Goal: Information Seeking & Learning: Obtain resource

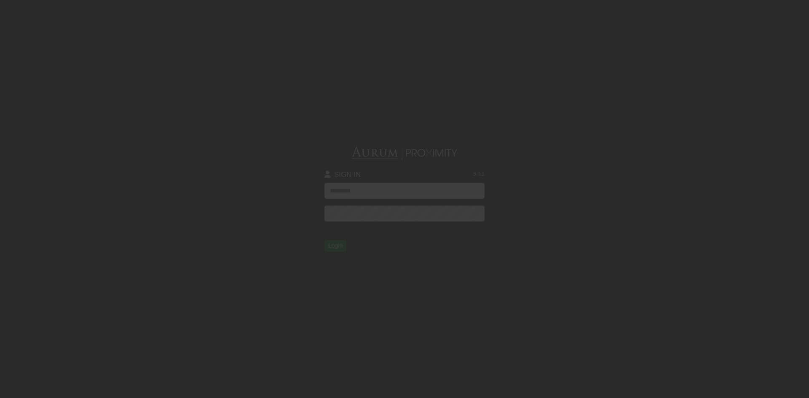
type input "**********"
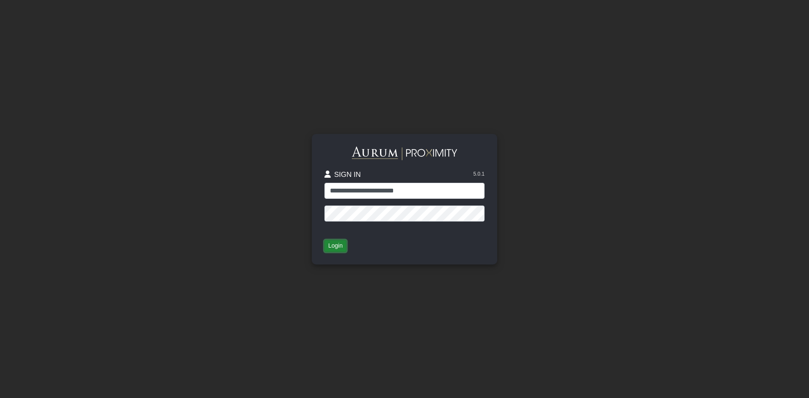
click at [337, 248] on button "Login" at bounding box center [335, 246] width 22 height 12
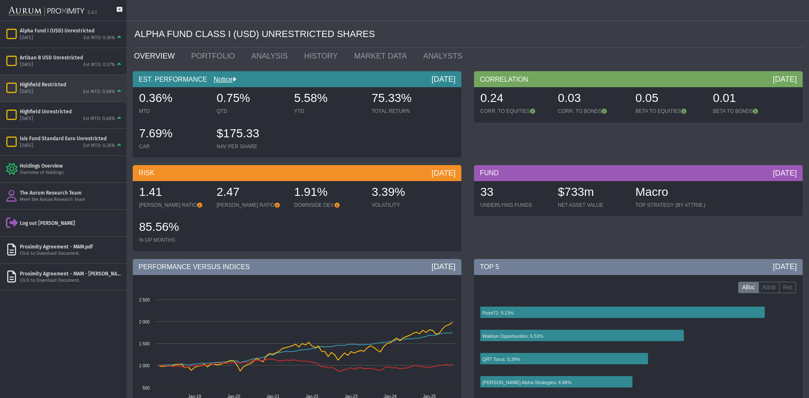
click at [59, 84] on div "Highfield Restricted" at bounding box center [71, 84] width 103 height 7
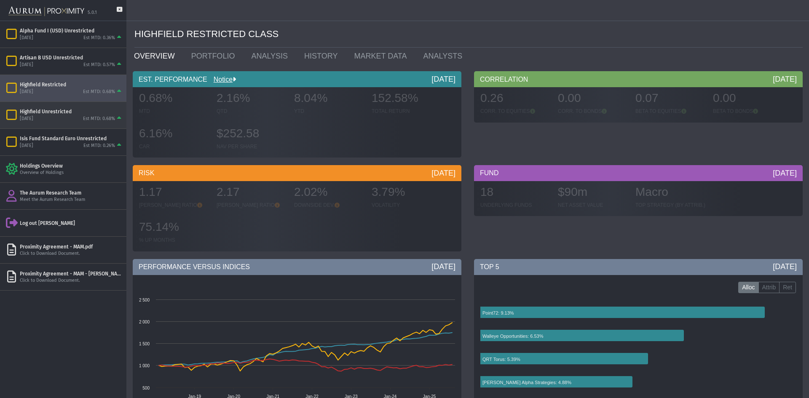
click at [33, 122] on div "[DATE]" at bounding box center [26, 119] width 13 height 6
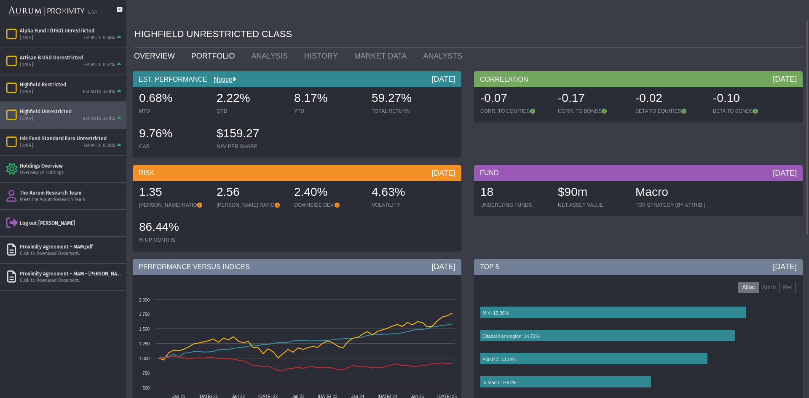
click at [192, 59] on link "PORTFOLIO" at bounding box center [215, 56] width 60 height 17
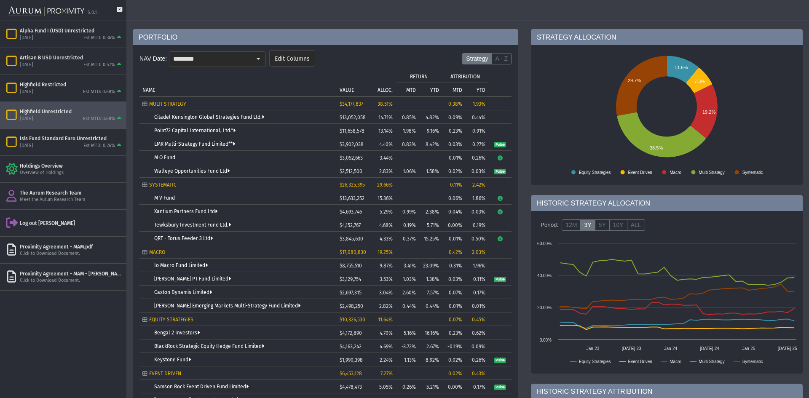
scroll to position [84, 0]
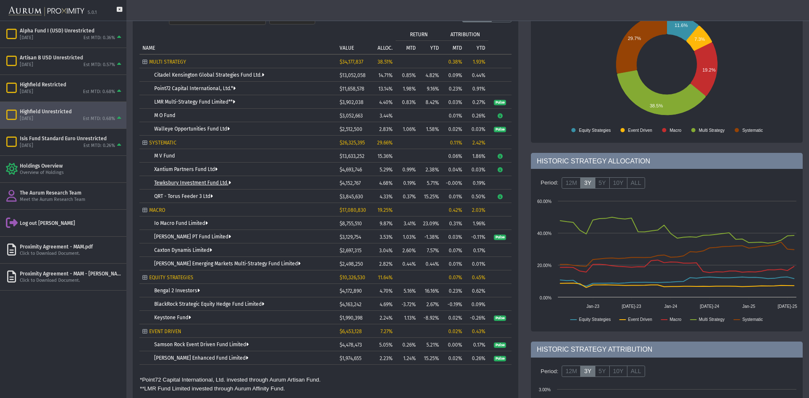
click at [223, 183] on link "Tewksbury Investment Fund Ltd." at bounding box center [192, 183] width 77 height 6
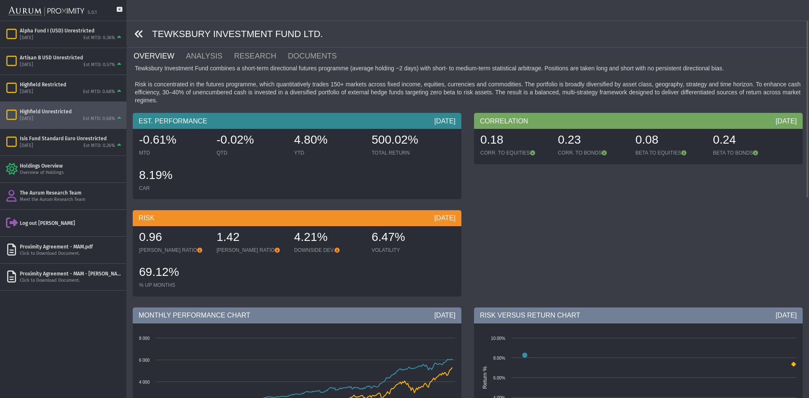
click at [136, 34] on icon at bounding box center [138, 33] width 9 height 9
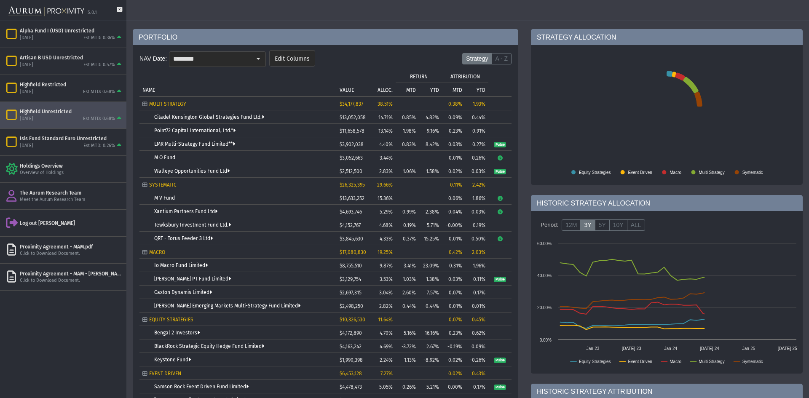
scroll to position [84, 0]
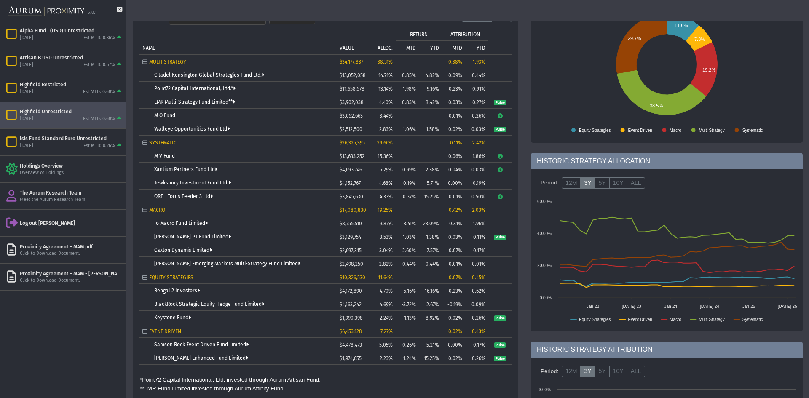
click at [190, 290] on link "Bengal 2 Investors" at bounding box center [176, 291] width 45 height 6
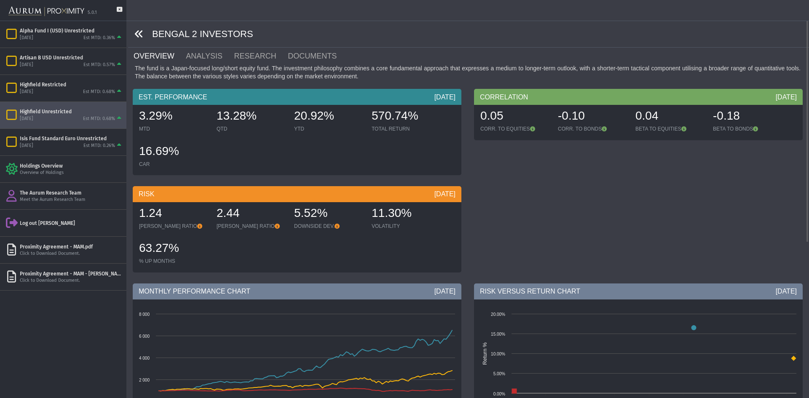
click at [139, 35] on icon at bounding box center [138, 33] width 9 height 9
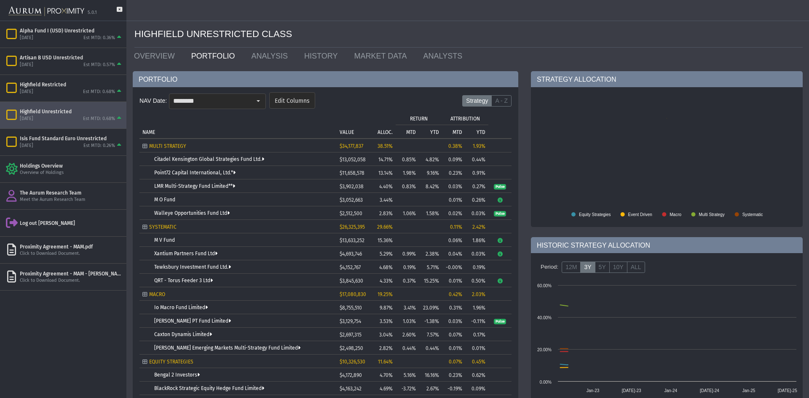
scroll to position [211, 0]
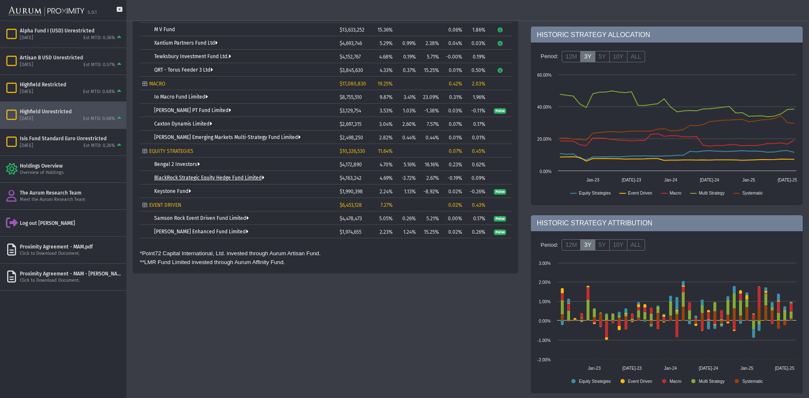
click at [198, 177] on link "BlackRock Strategic Equity Hedge Fund Limited" at bounding box center [209, 178] width 110 height 6
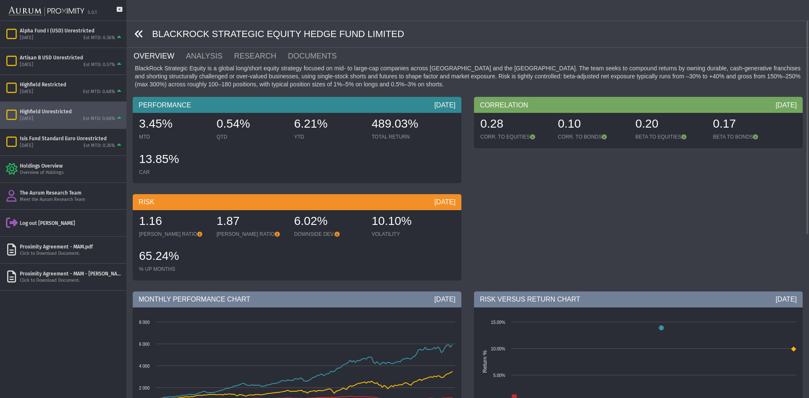
click at [139, 33] on icon at bounding box center [138, 33] width 9 height 9
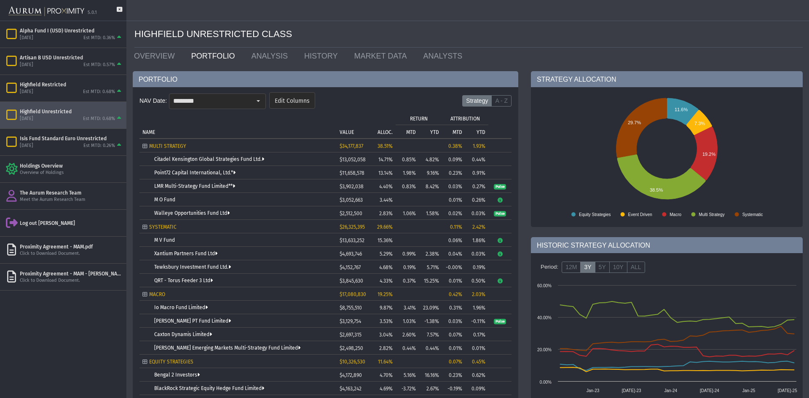
click at [221, 162] on div "Citadel Kensington Global Strategies Fund Ltd." at bounding box center [243, 159] width 179 height 6
click at [223, 157] on link "Citadel Kensington Global Strategies Fund Ltd." at bounding box center [209, 159] width 110 height 6
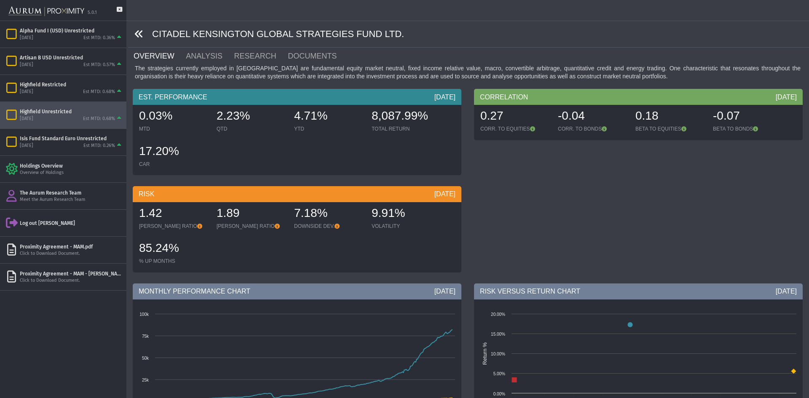
click at [138, 33] on icon at bounding box center [138, 33] width 9 height 9
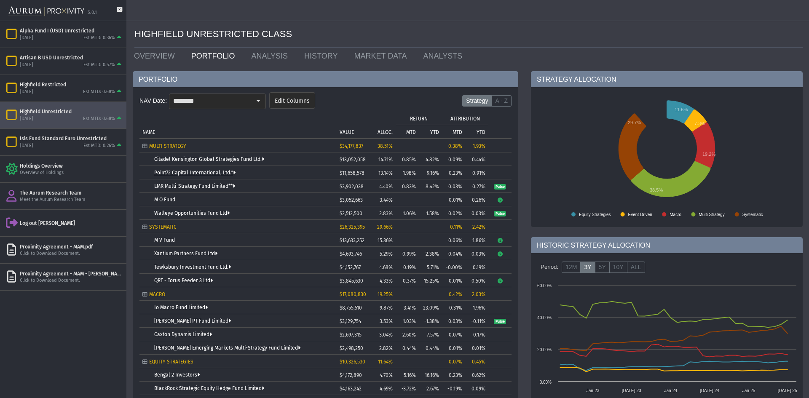
click at [186, 175] on link "Point72 Capital International, Ltd.*" at bounding box center [194, 173] width 81 height 6
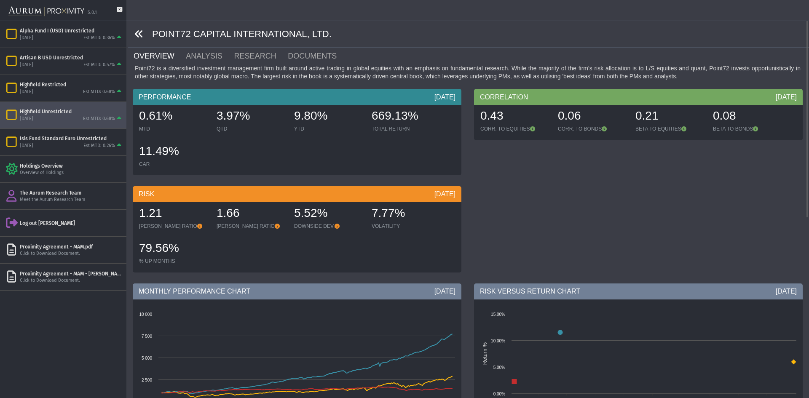
click at [138, 32] on icon at bounding box center [138, 33] width 9 height 9
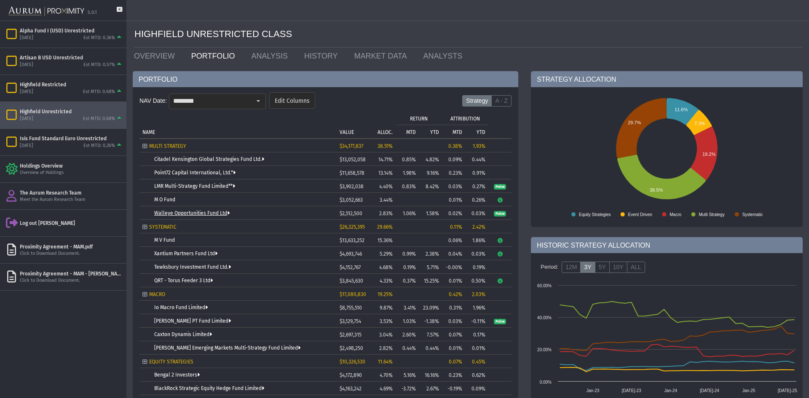
click at [168, 212] on link "Walleye Opportunities Fund Ltd" at bounding box center [191, 213] width 75 height 6
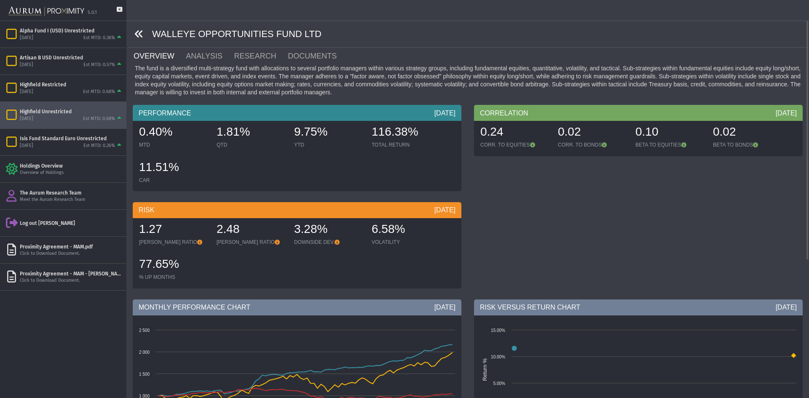
click at [141, 34] on icon at bounding box center [138, 33] width 9 height 9
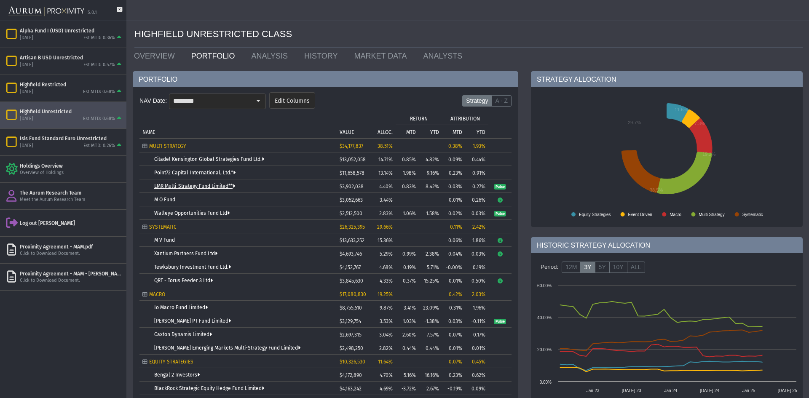
click at [191, 185] on link "LMR Multi-Strategy Fund Limited**" at bounding box center [194, 186] width 81 height 6
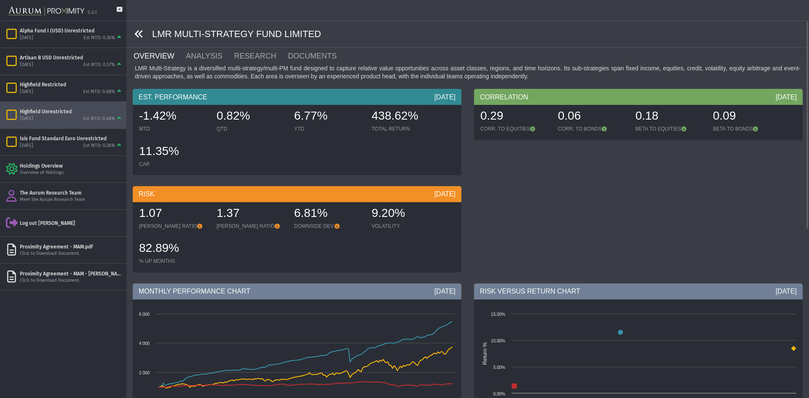
click at [140, 35] on icon at bounding box center [138, 33] width 9 height 9
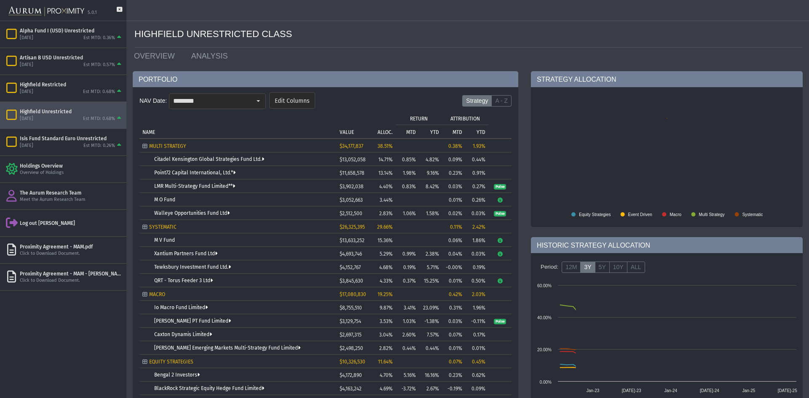
scroll to position [84, 0]
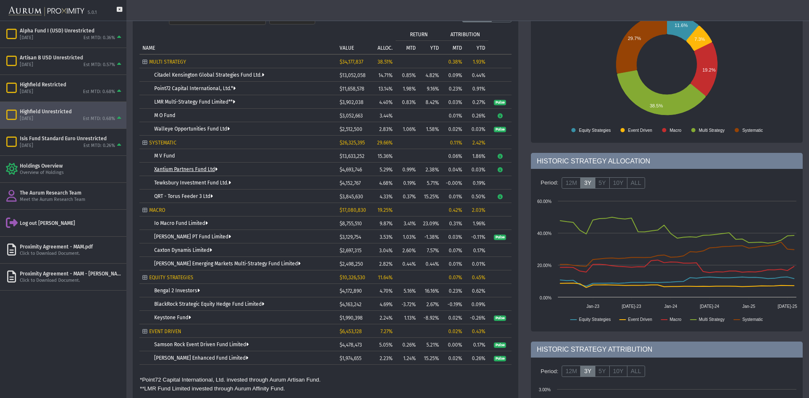
click at [188, 168] on link "Xantium Partners Fund Ltd" at bounding box center [185, 169] width 63 height 6
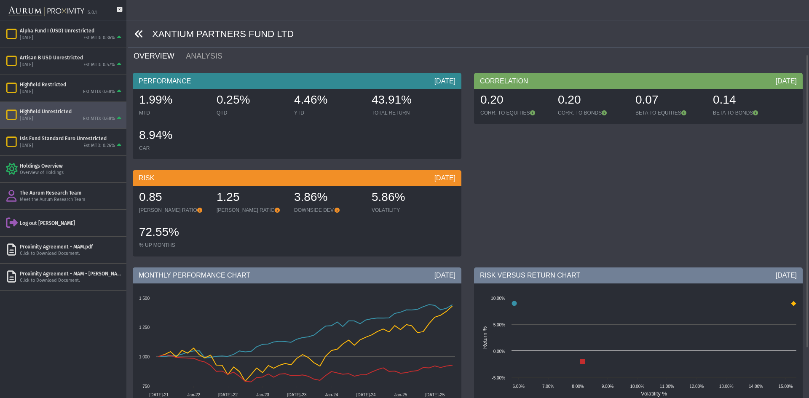
click at [135, 30] on icon at bounding box center [138, 33] width 9 height 9
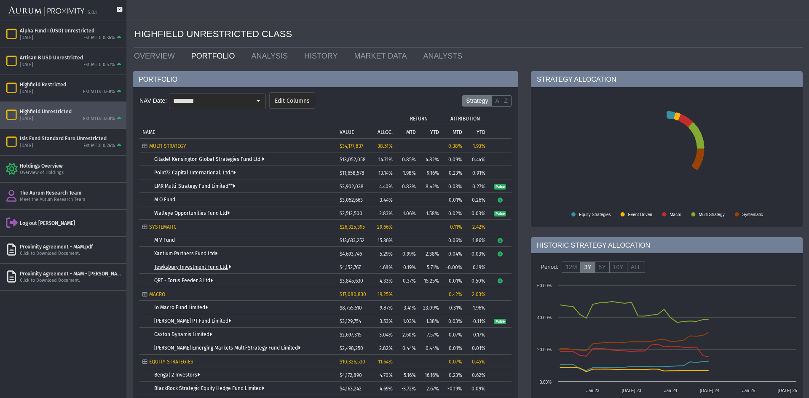
click at [184, 264] on link "Tewksbury Investment Fund Ltd." at bounding box center [192, 267] width 77 height 6
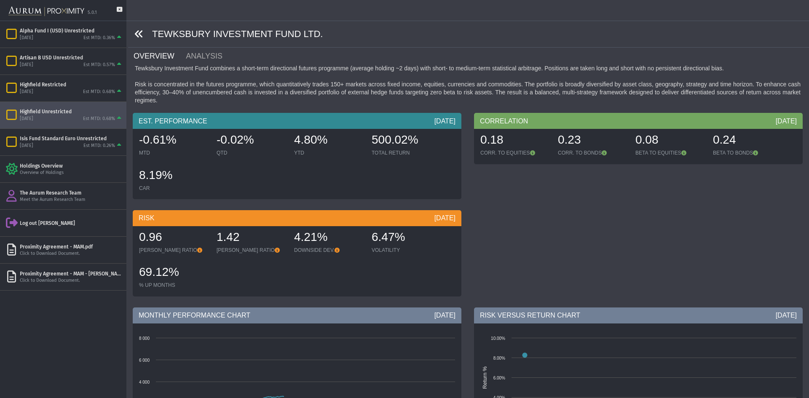
click at [139, 34] on icon at bounding box center [138, 33] width 9 height 9
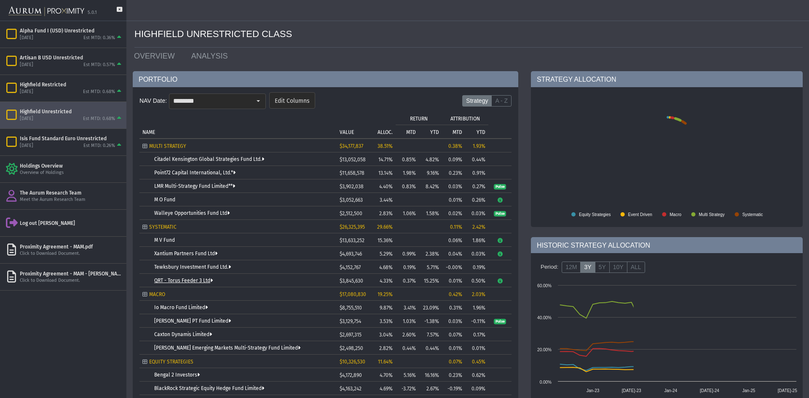
click at [202, 279] on link "QRT - Torus Feeder 3 Ltd" at bounding box center [183, 281] width 59 height 6
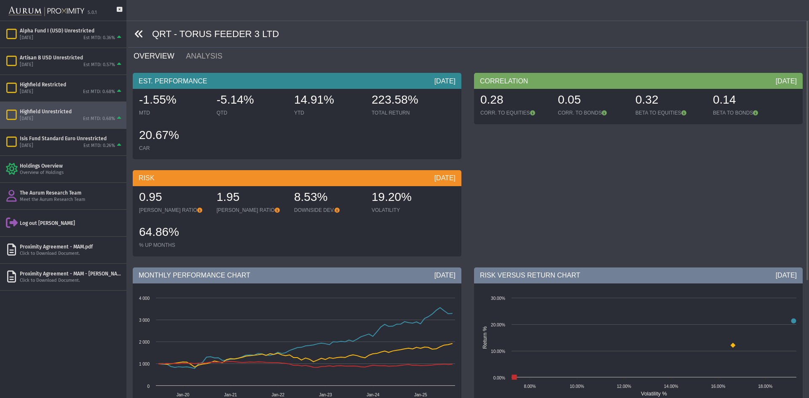
click at [141, 35] on icon at bounding box center [138, 33] width 9 height 9
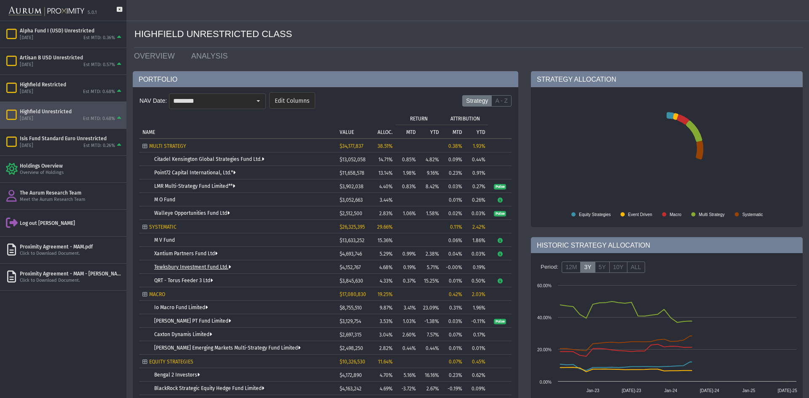
scroll to position [84, 0]
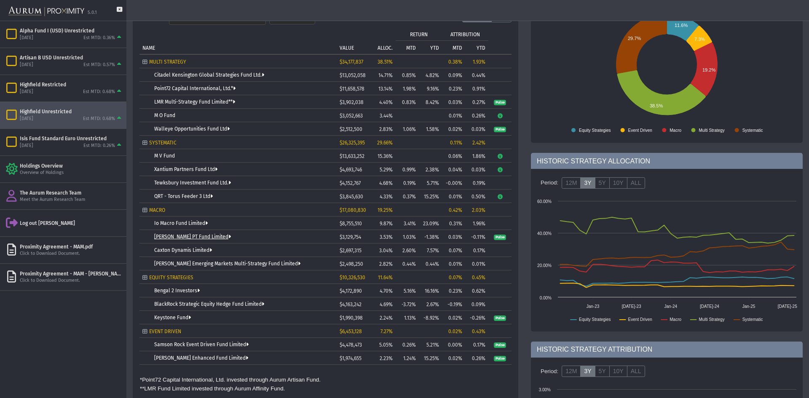
click at [186, 235] on link "[PERSON_NAME] PT Fund Limited" at bounding box center [192, 237] width 77 height 6
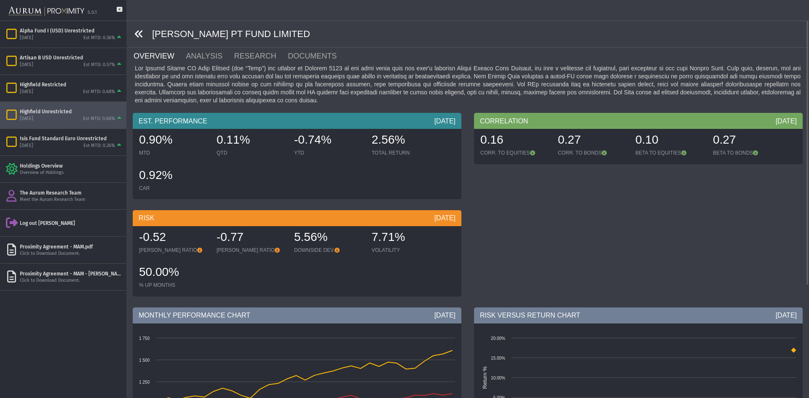
click at [135, 36] on icon at bounding box center [138, 33] width 9 height 9
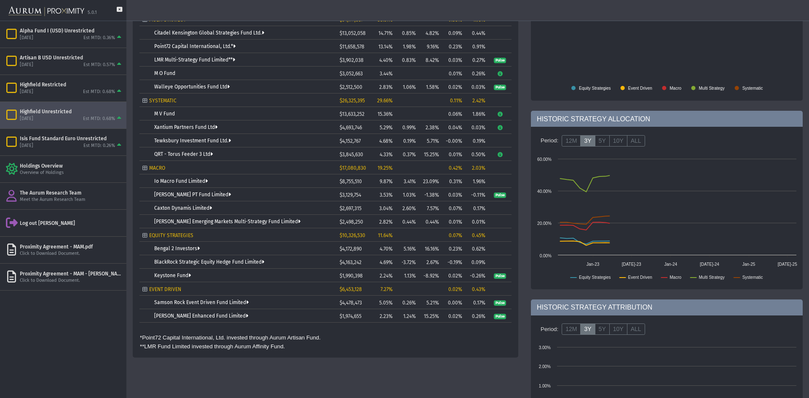
scroll to position [168, 0]
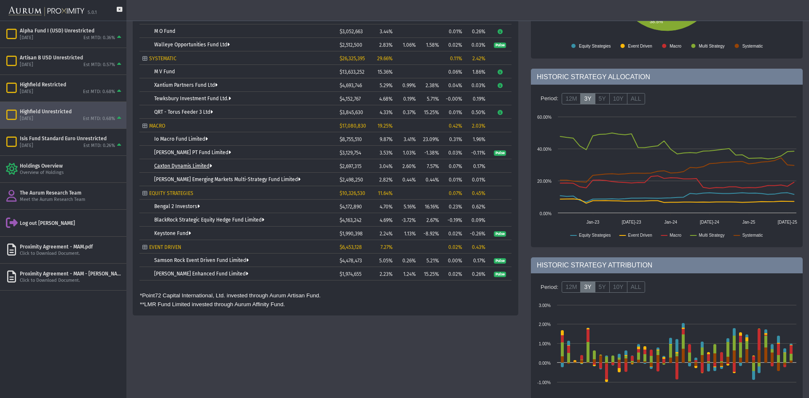
click at [193, 163] on link "Caxton Dynamis Limited" at bounding box center [183, 166] width 58 height 6
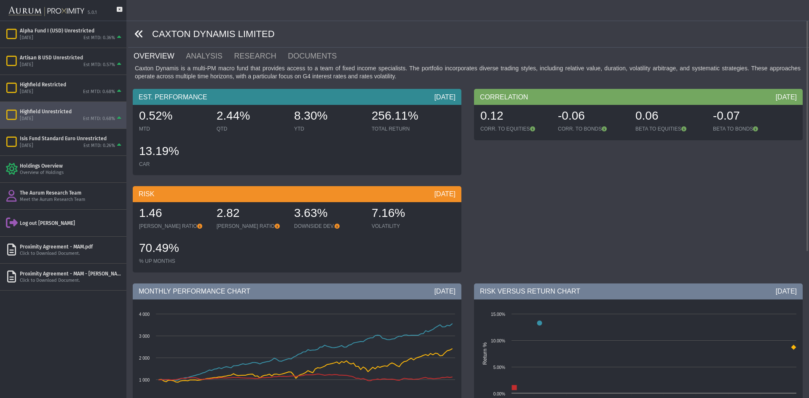
click at [139, 33] on icon at bounding box center [138, 33] width 9 height 9
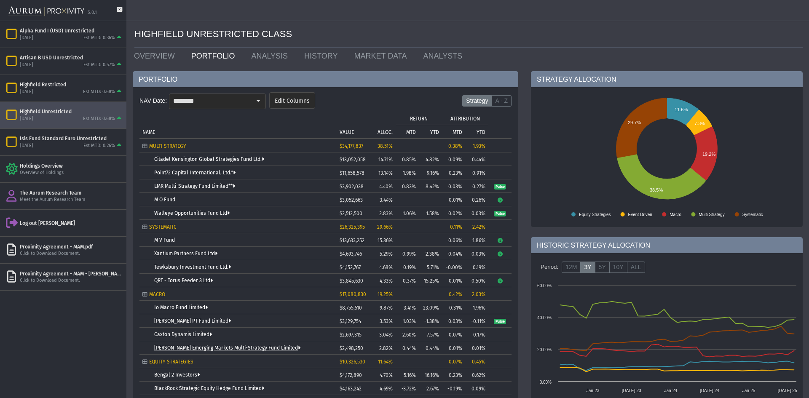
click at [219, 345] on link "[PERSON_NAME] Emerging Markets Multi-Strategy Fund Limited" at bounding box center [227, 348] width 146 height 6
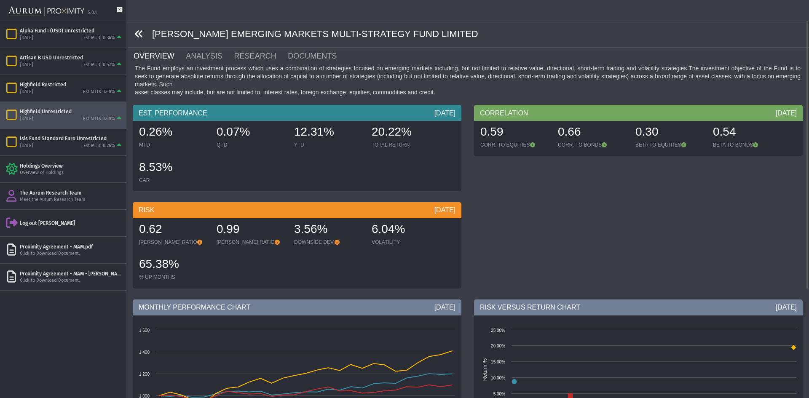
click at [141, 34] on icon at bounding box center [138, 33] width 9 height 9
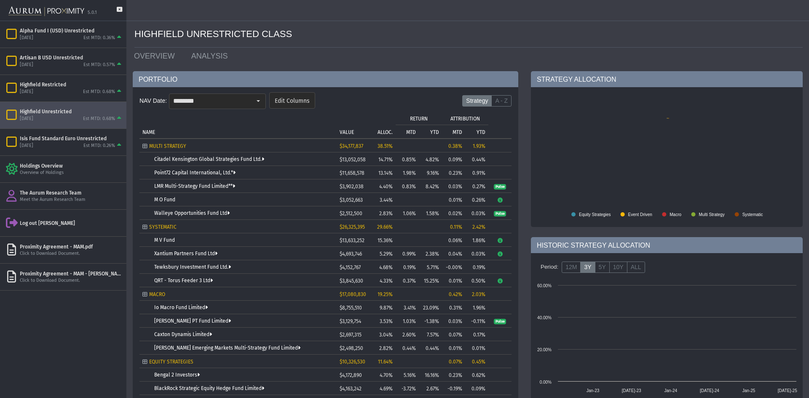
scroll to position [168, 0]
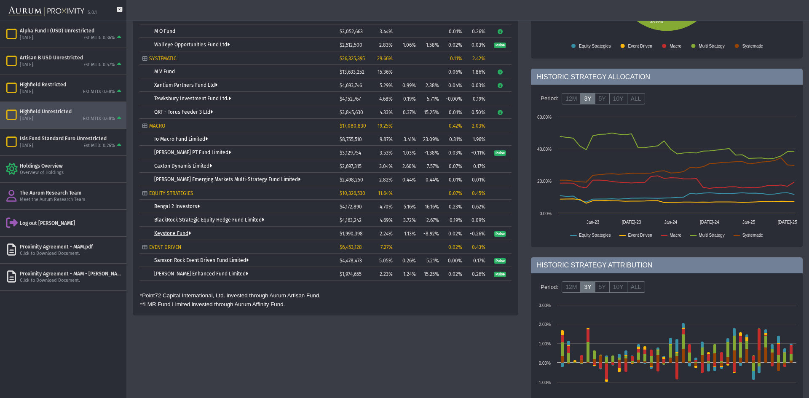
click at [182, 230] on link "Keystone Fund" at bounding box center [172, 233] width 37 height 6
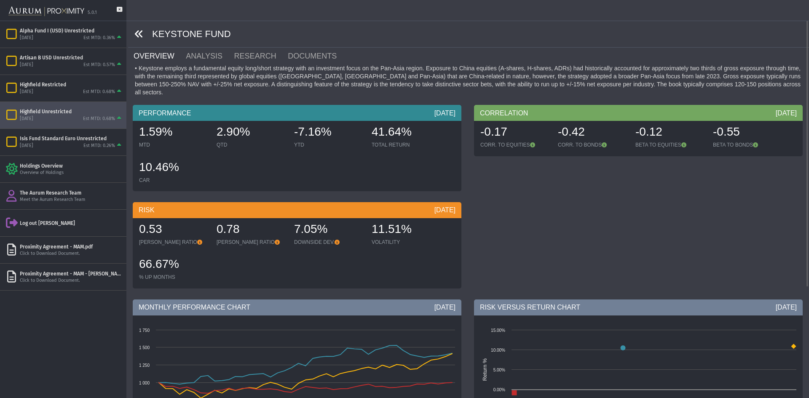
click at [138, 32] on icon at bounding box center [138, 33] width 9 height 9
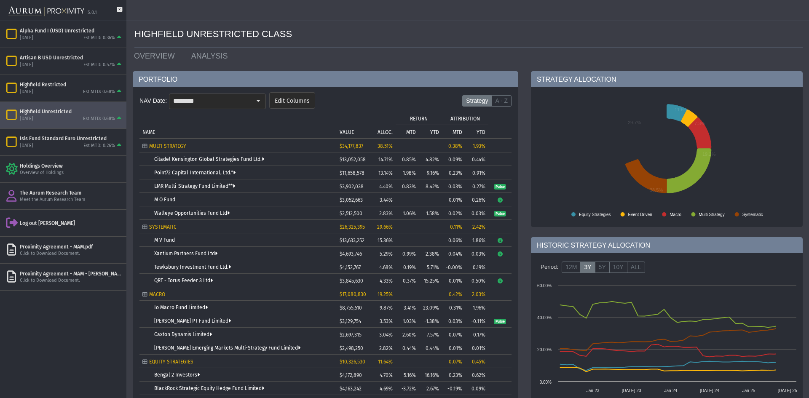
scroll to position [211, 0]
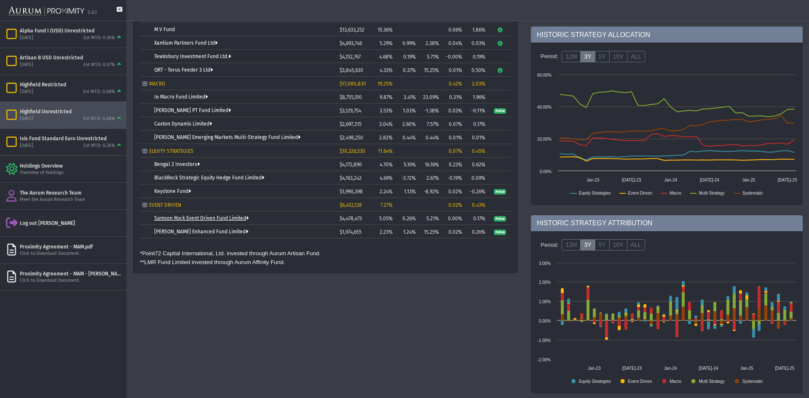
click at [227, 217] on link "Samson Rock Event Driven Fund Limited" at bounding box center [201, 218] width 94 height 6
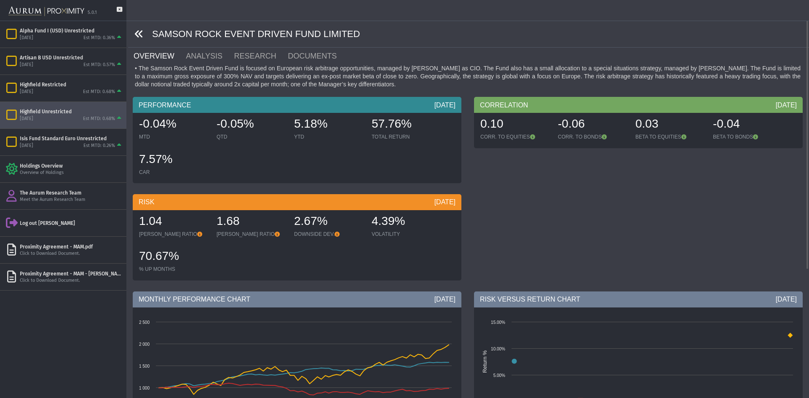
click at [142, 29] on icon at bounding box center [138, 33] width 9 height 9
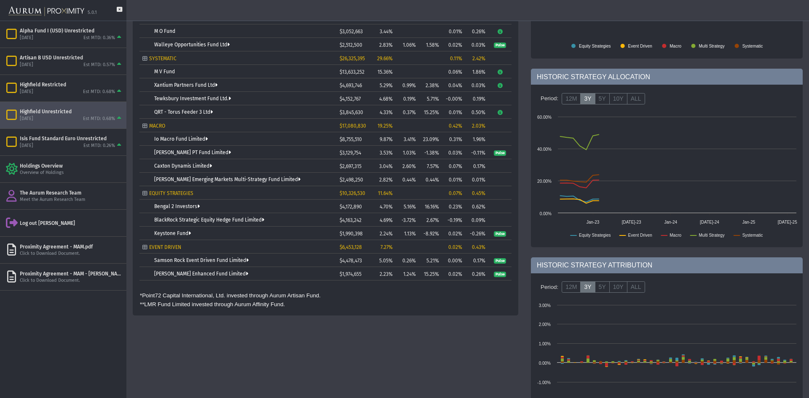
scroll to position [211, 0]
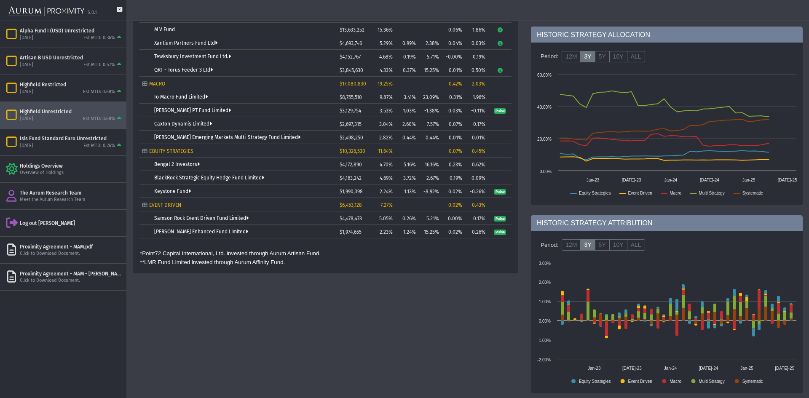
click at [172, 230] on link "[PERSON_NAME] Enhanced Fund Limited" at bounding box center [201, 232] width 94 height 6
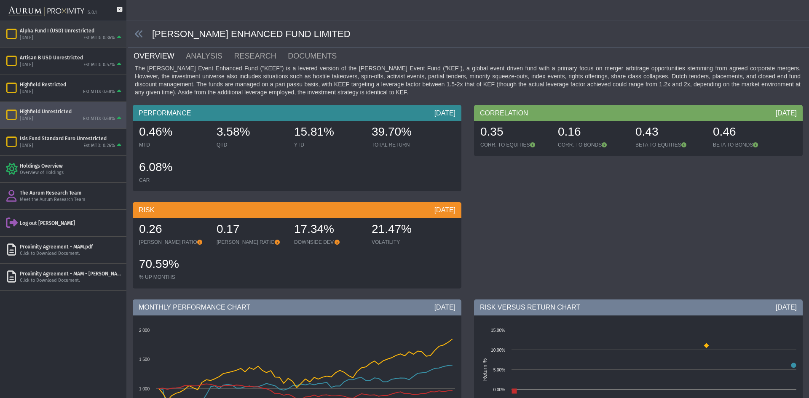
click at [64, 22] on div "Alpha Fund I (USD) Unrestricted [DATE] Est MTD: 0.36%" at bounding box center [63, 34] width 126 height 27
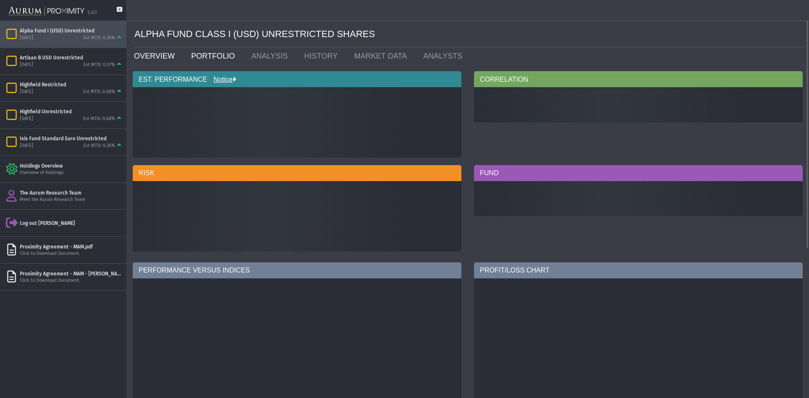
click at [196, 53] on link "PORTFOLIO" at bounding box center [215, 56] width 60 height 17
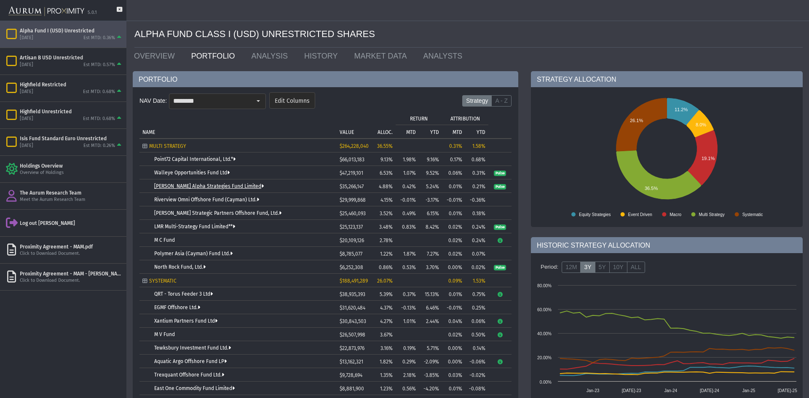
click at [223, 184] on link "[PERSON_NAME] Alpha Strategies Fund Limited" at bounding box center [208, 186] width 109 height 6
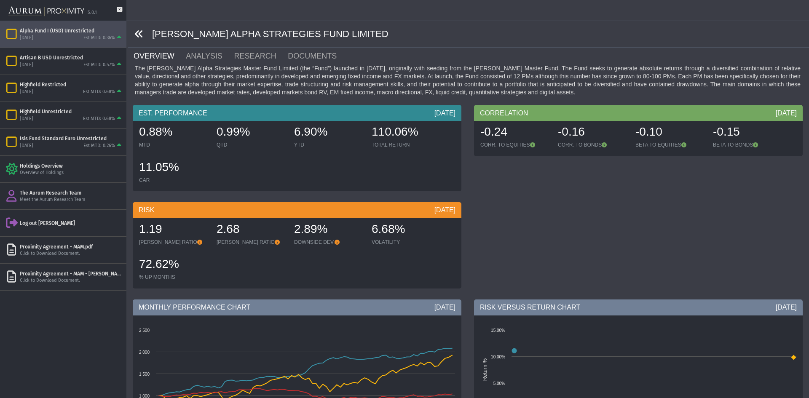
click at [137, 30] on icon at bounding box center [138, 33] width 9 height 9
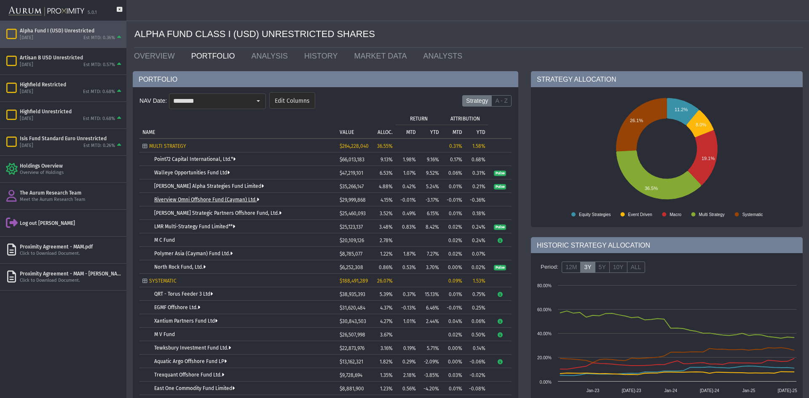
click at [234, 198] on link "Riverview Omni Offshore Fund (Cayman) Ltd." at bounding box center [206, 200] width 105 height 6
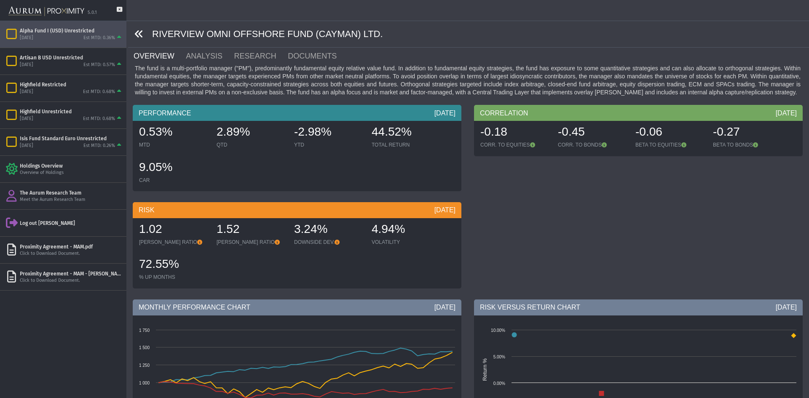
click at [139, 34] on icon at bounding box center [138, 33] width 9 height 9
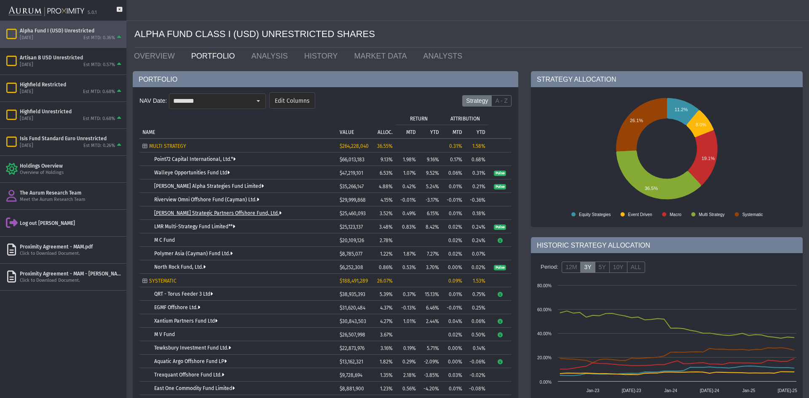
click at [213, 214] on link "[PERSON_NAME] Strategic Partners Offshore Fund, Ltd." at bounding box center [217, 213] width 127 height 6
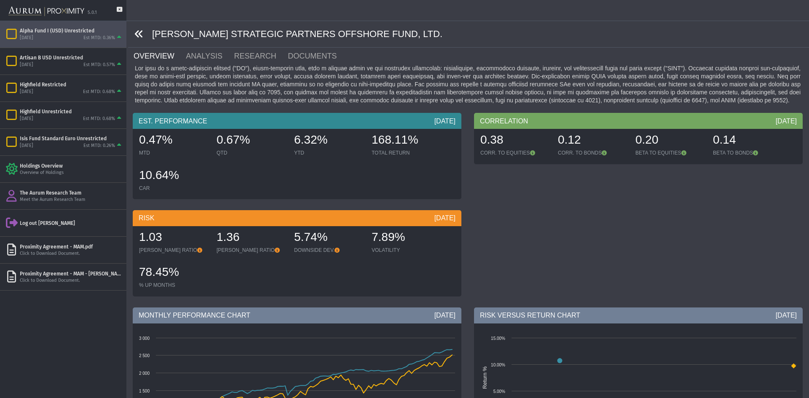
click at [143, 35] on icon at bounding box center [138, 33] width 9 height 9
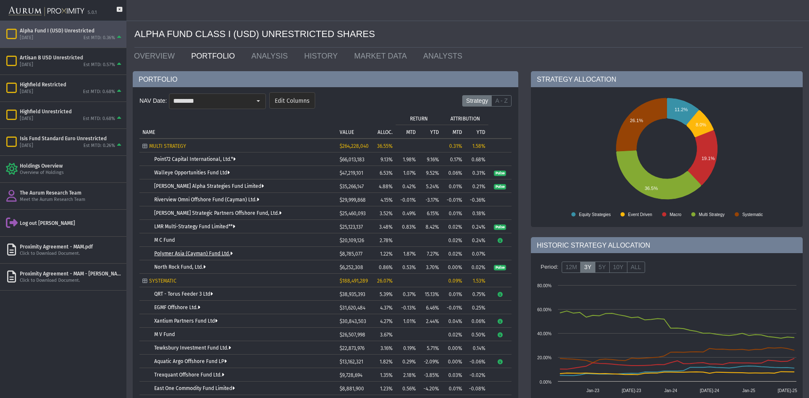
click at [188, 251] on link "Polymer Asia (Cayman) Fund Ltd." at bounding box center [193, 254] width 78 height 6
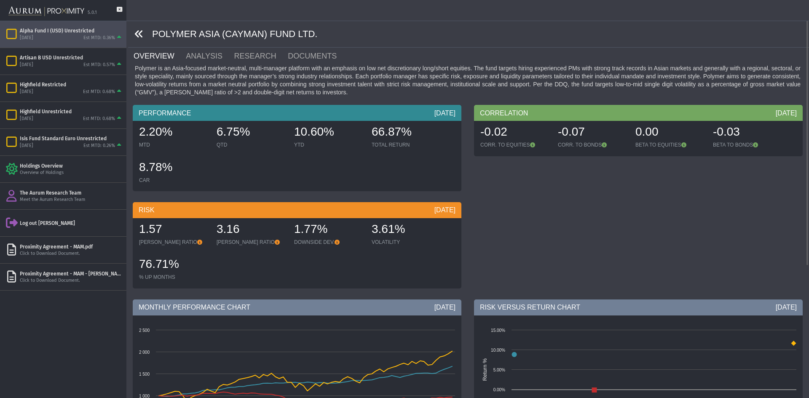
click at [141, 31] on icon at bounding box center [138, 33] width 9 height 9
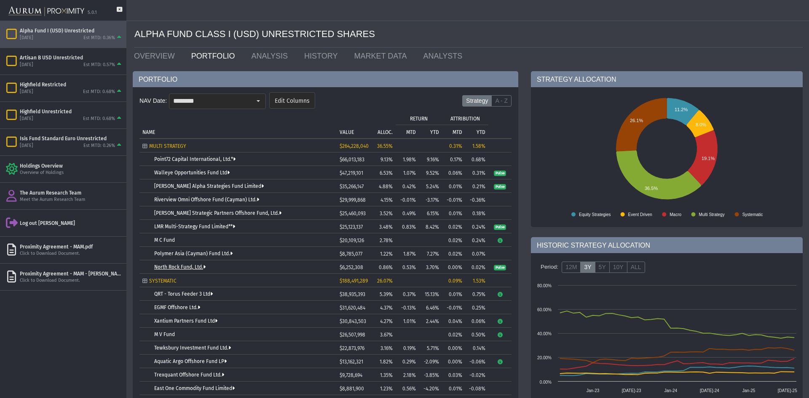
click at [190, 265] on link "North Rock Fund, Ltd." at bounding box center [179, 267] width 51 height 6
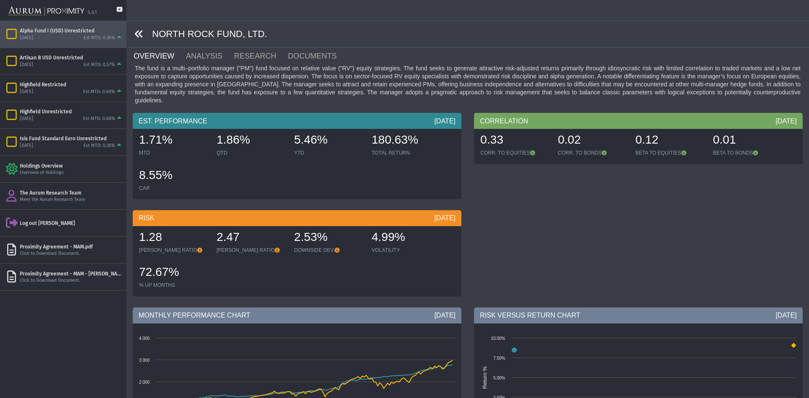
click at [138, 34] on icon at bounding box center [138, 33] width 9 height 9
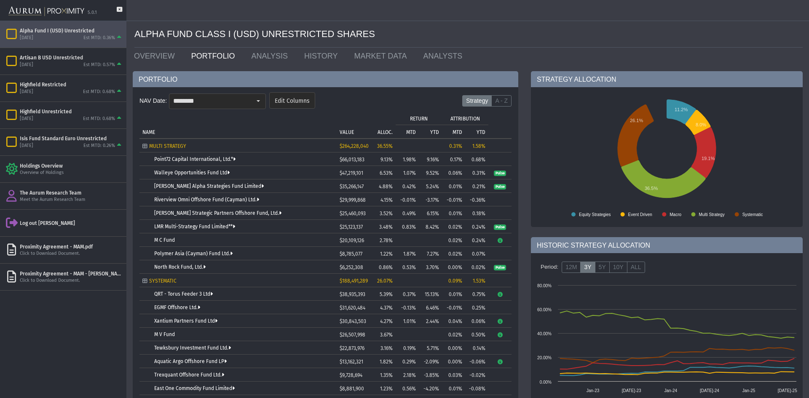
scroll to position [84, 0]
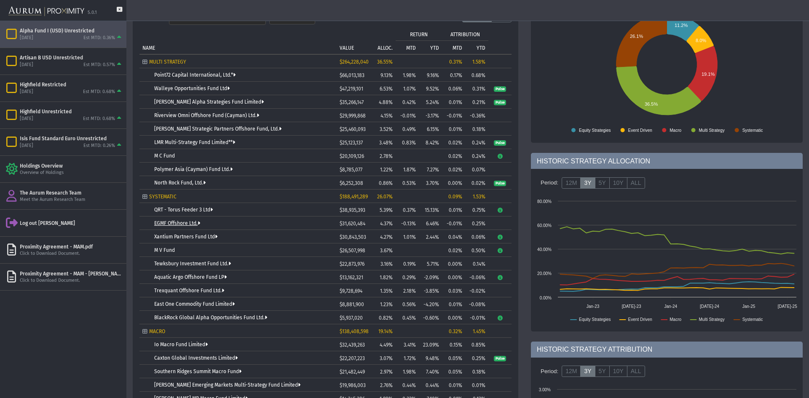
click at [188, 222] on link "EGMF Offshore Ltd." at bounding box center [177, 223] width 46 height 6
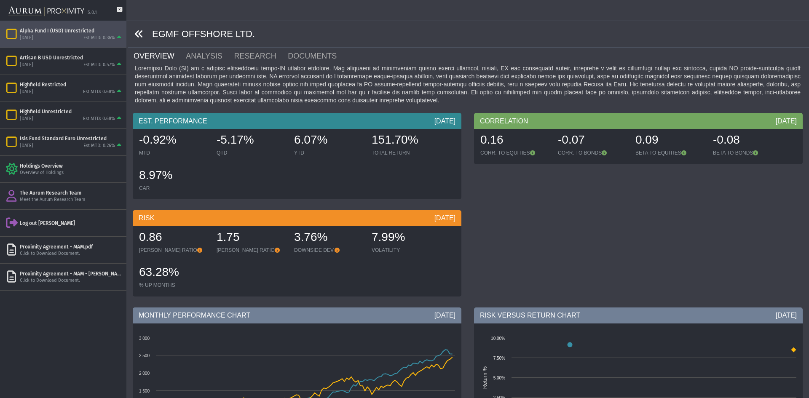
click at [136, 33] on icon at bounding box center [138, 33] width 9 height 9
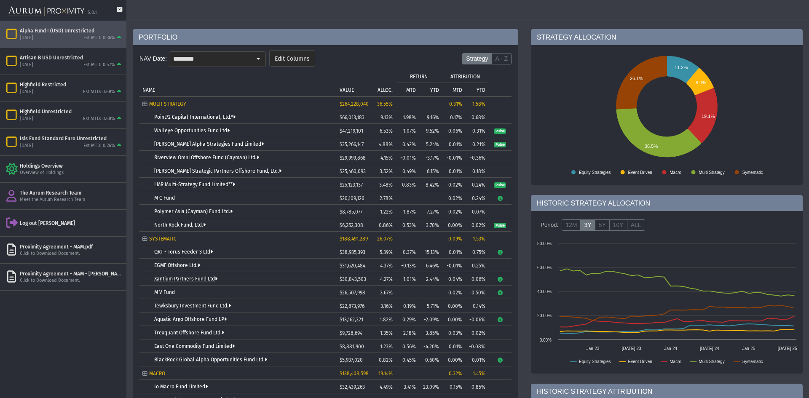
scroll to position [126, 0]
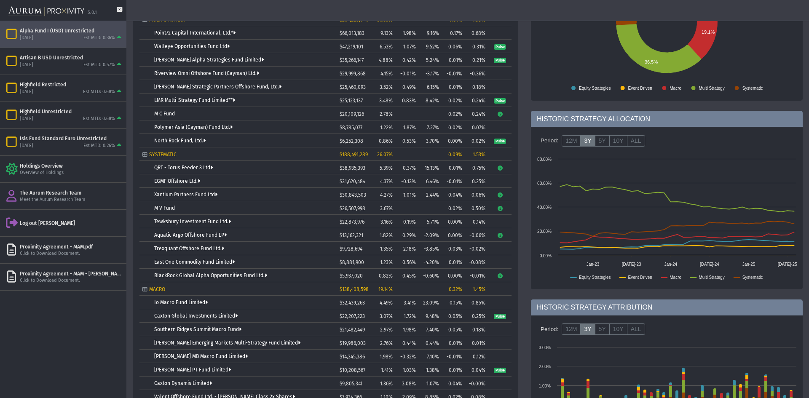
click at [194, 238] on div "Aquatic Argo Offshore Fund LP" at bounding box center [243, 235] width 179 height 6
click at [195, 235] on link "Aquatic Argo Offshore Fund LP" at bounding box center [190, 235] width 72 height 6
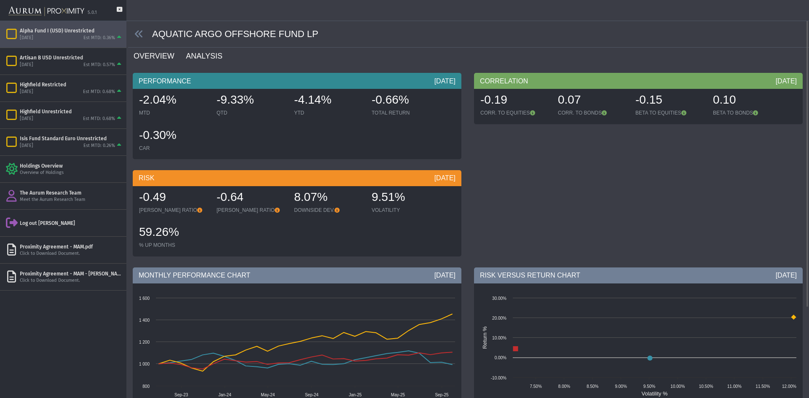
click at [195, 61] on link "ANALYSIS" at bounding box center [209, 56] width 48 height 17
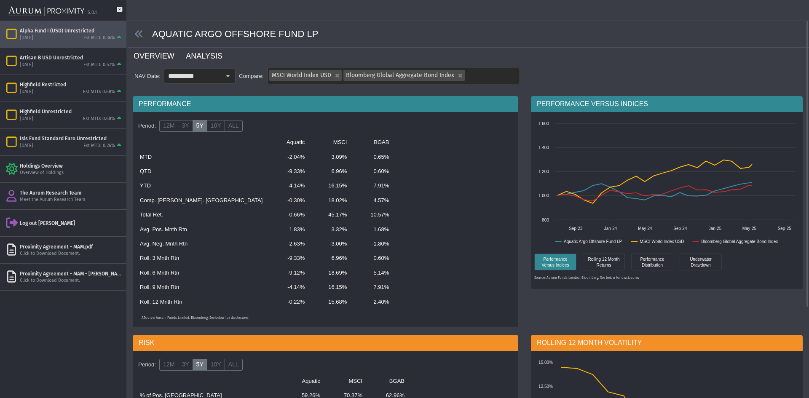
click at [161, 58] on link "OVERVIEW" at bounding box center [159, 56] width 52 height 17
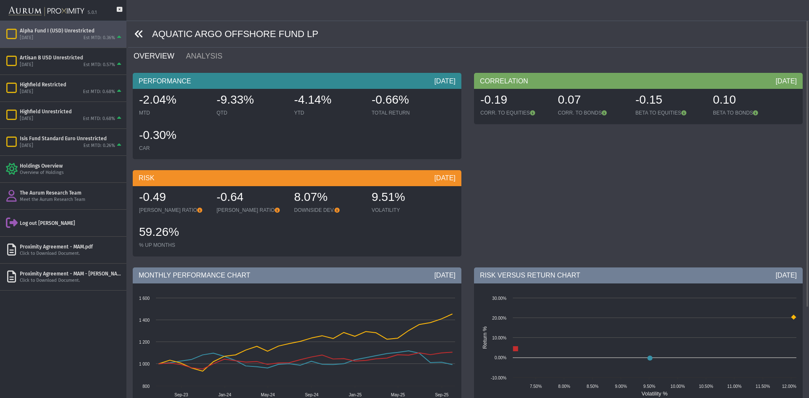
click at [136, 32] on icon at bounding box center [138, 33] width 9 height 9
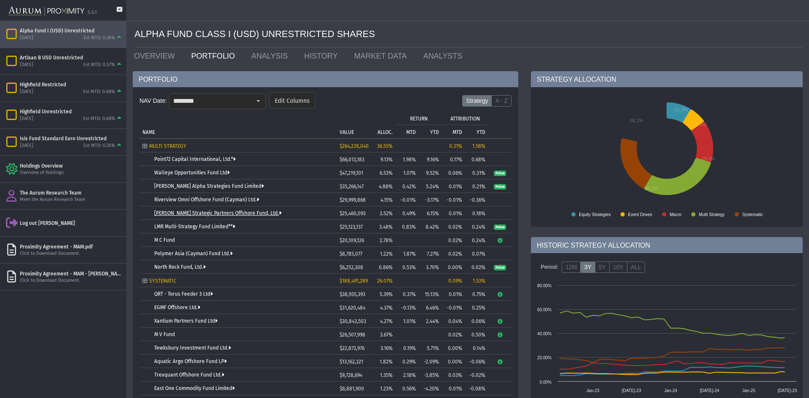
scroll to position [126, 0]
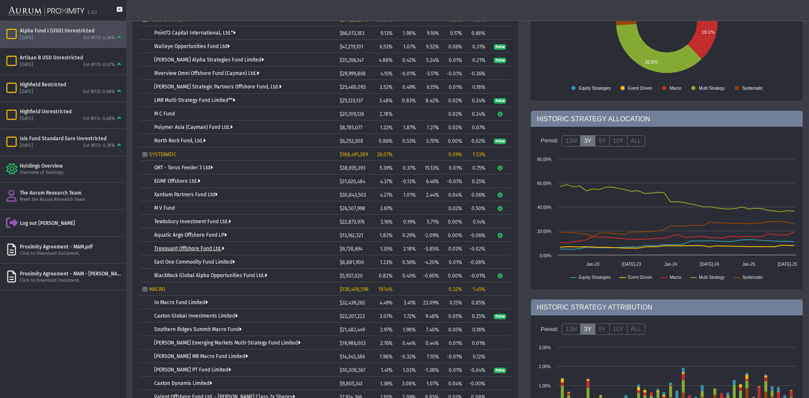
click at [203, 246] on link "Trexquant Offshore Fund Ltd." at bounding box center [189, 249] width 70 height 6
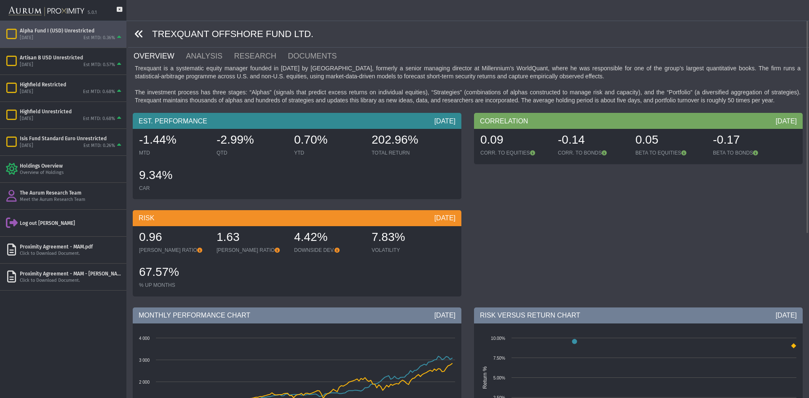
click at [140, 32] on icon at bounding box center [138, 33] width 9 height 9
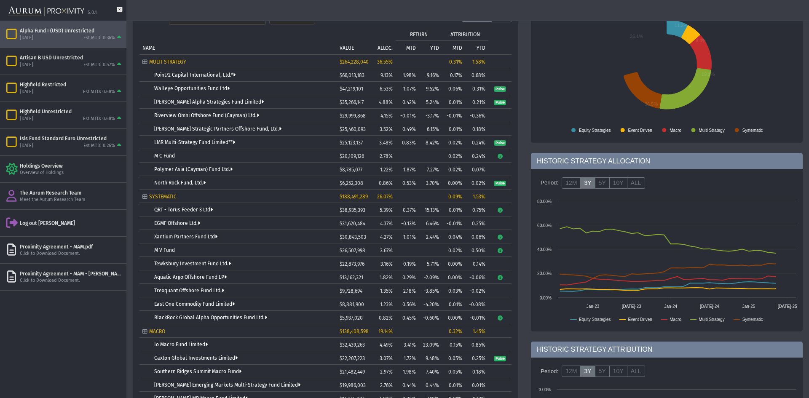
scroll to position [126, 0]
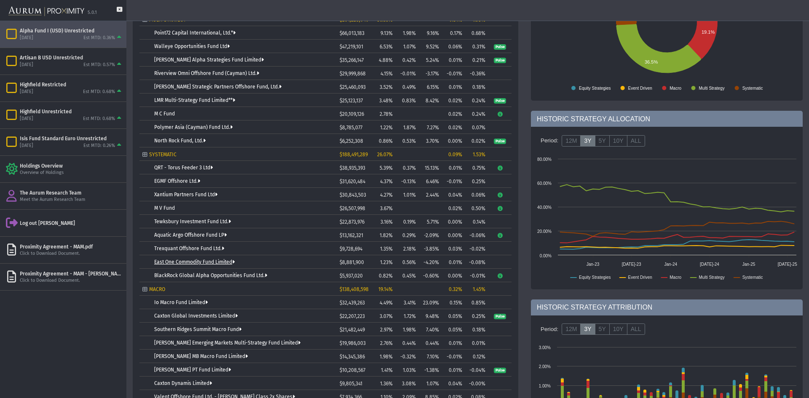
click at [206, 259] on link "East One Commodity Fund Limited" at bounding box center [194, 262] width 80 height 6
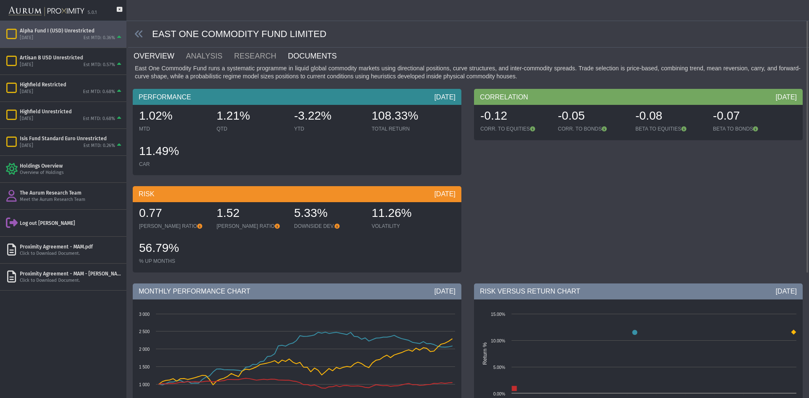
click at [299, 53] on link "DOCUMENTS" at bounding box center [317, 56] width 61 height 17
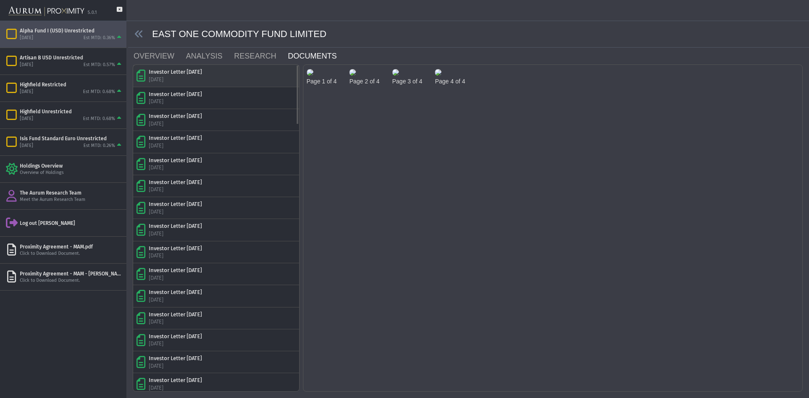
click at [223, 80] on div "Investor Letter [DATE] [DATE]" at bounding box center [215, 75] width 159 height 15
click at [313, 76] on img at bounding box center [310, 72] width 7 height 7
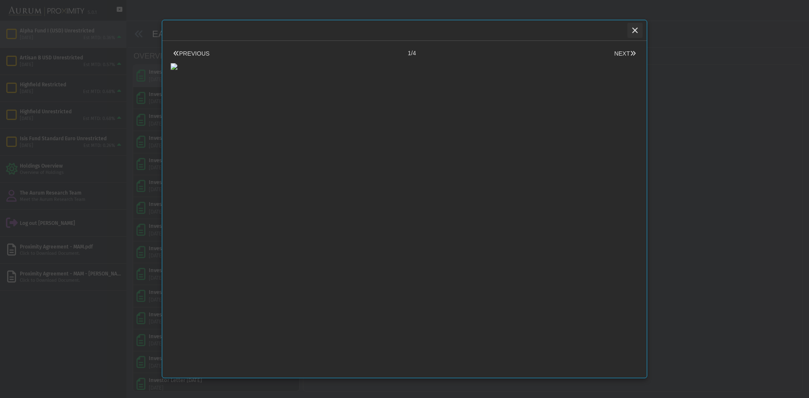
click at [633, 33] on icon "Close" at bounding box center [635, 31] width 8 height 8
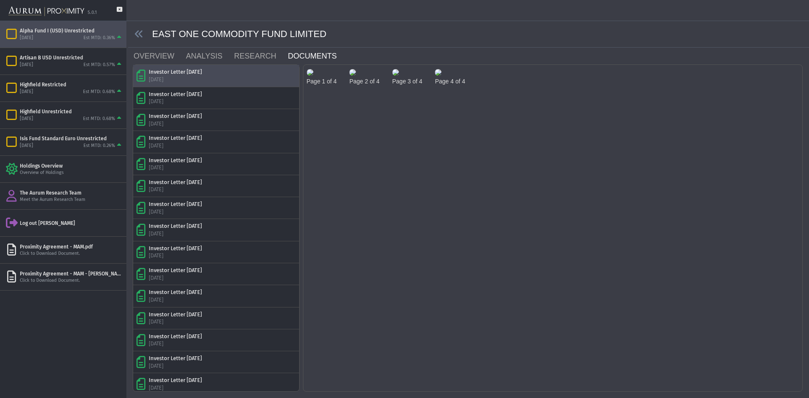
click at [356, 76] on img at bounding box center [352, 72] width 7 height 7
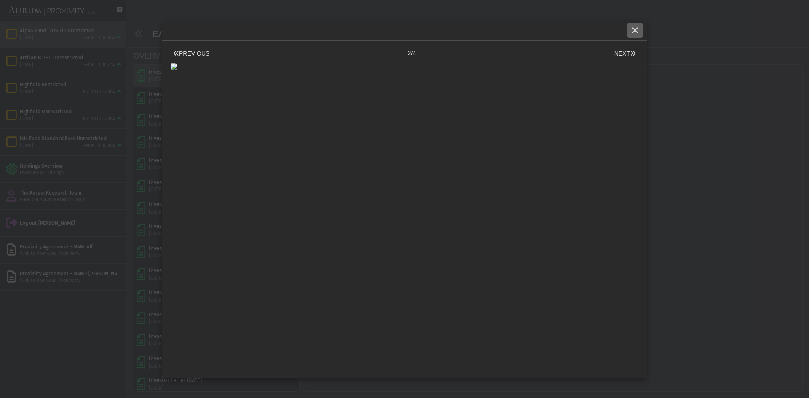
click at [635, 28] on icon "Close" at bounding box center [635, 31] width 8 height 8
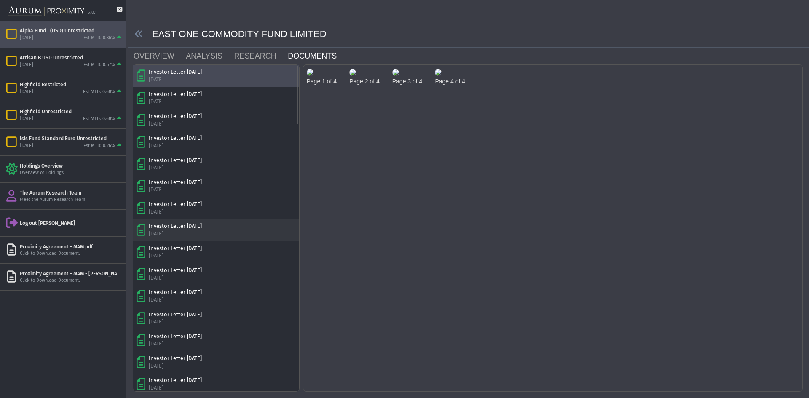
click at [213, 237] on div "Investor Letter [DATE] [DATE]" at bounding box center [215, 229] width 159 height 15
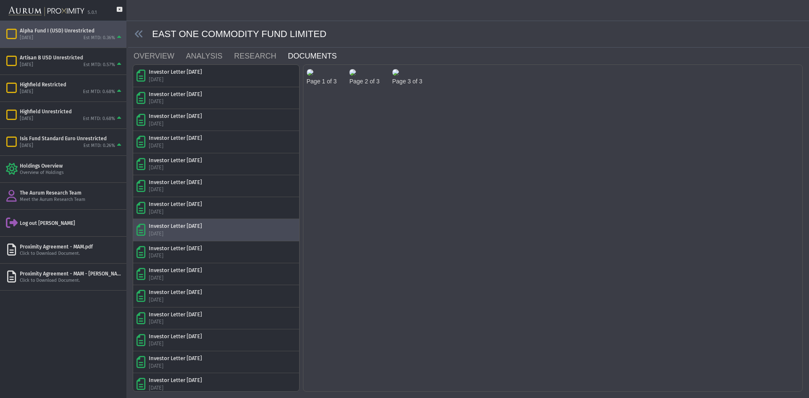
click at [313, 76] on img at bounding box center [310, 72] width 7 height 7
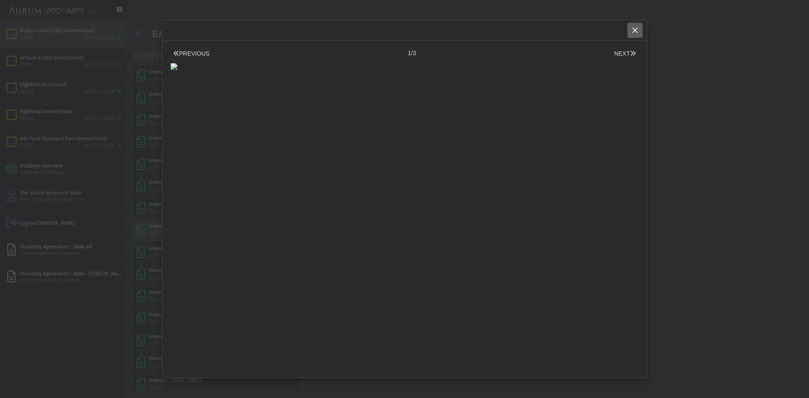
click at [634, 27] on icon "Close" at bounding box center [635, 31] width 8 height 8
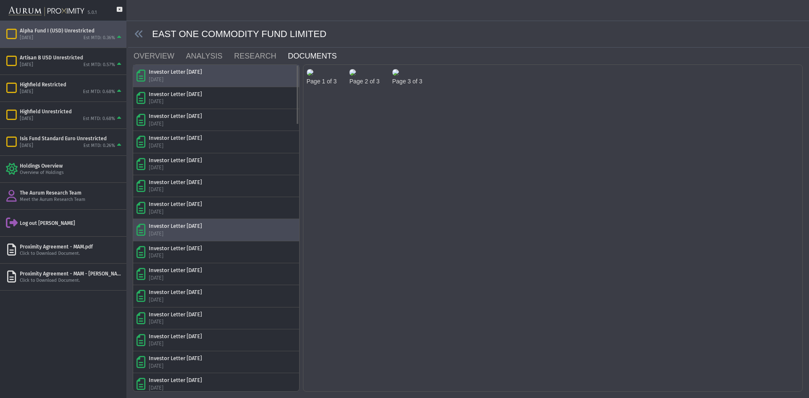
click at [212, 77] on div "Investor Letter [DATE] [DATE]" at bounding box center [215, 75] width 159 height 15
click at [313, 76] on img at bounding box center [310, 72] width 7 height 7
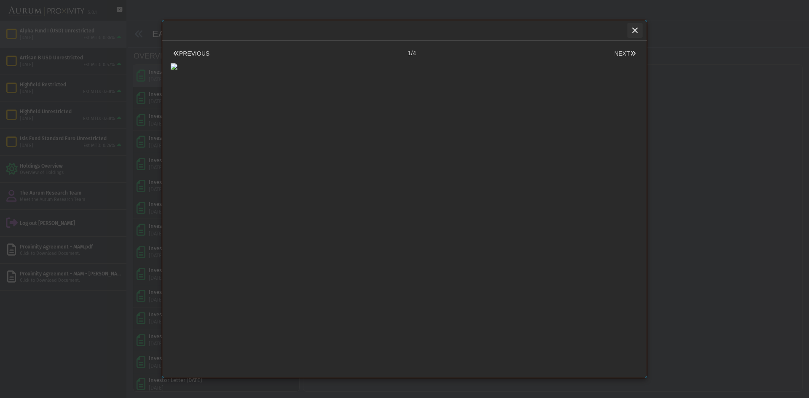
click at [631, 31] on icon "Close" at bounding box center [635, 31] width 8 height 8
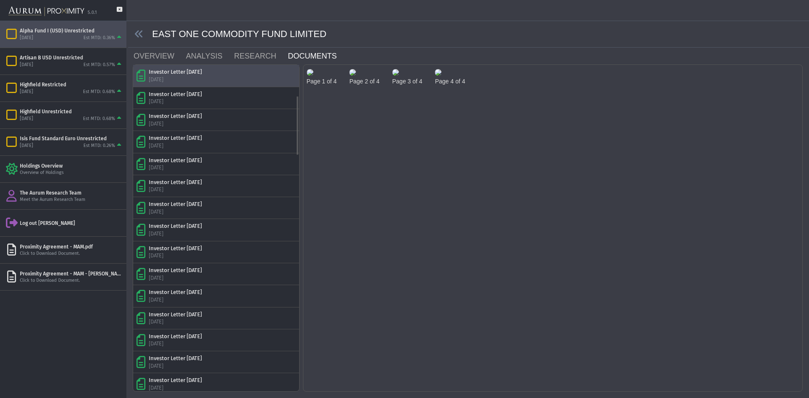
scroll to position [168, 0]
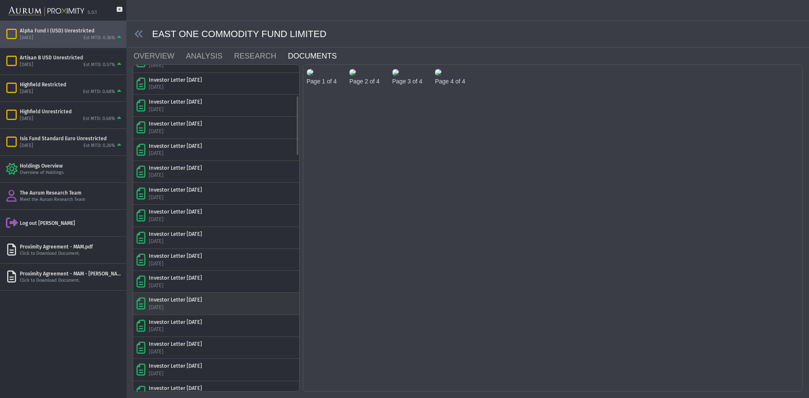
click at [226, 302] on div "Investor Letter [DATE] [DATE]" at bounding box center [215, 303] width 159 height 15
click at [313, 76] on img at bounding box center [310, 72] width 7 height 7
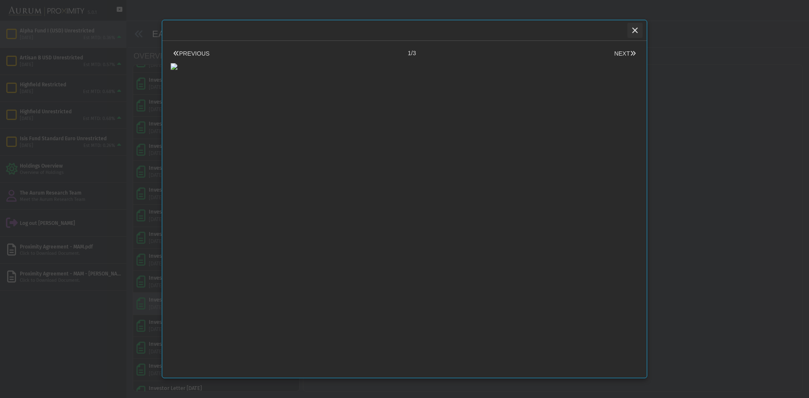
click at [638, 29] on icon "Close" at bounding box center [635, 31] width 8 height 8
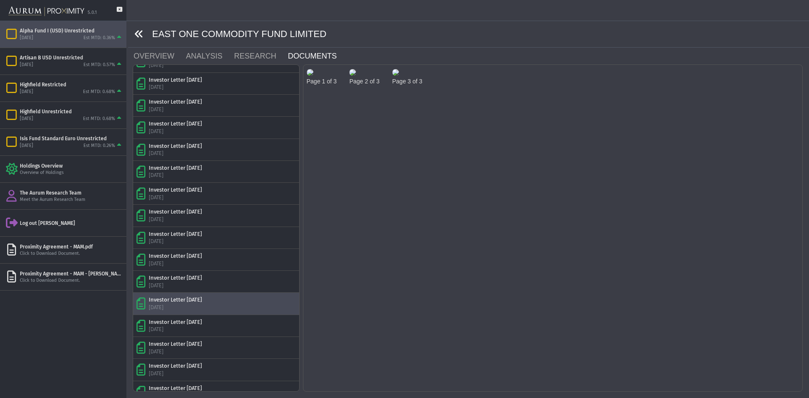
click at [139, 32] on icon at bounding box center [138, 33] width 9 height 9
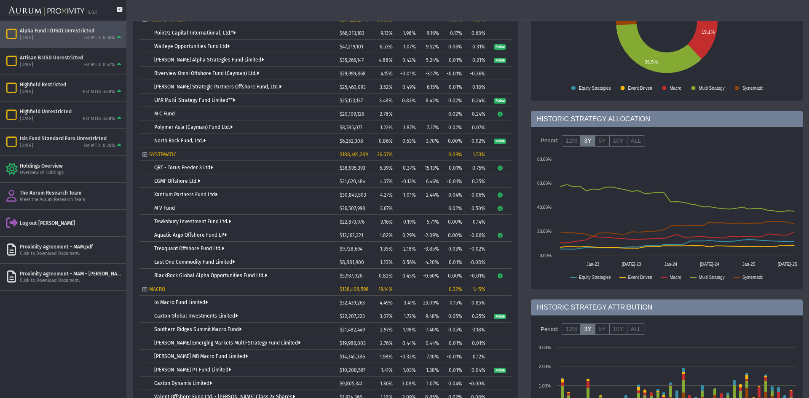
scroll to position [168, 0]
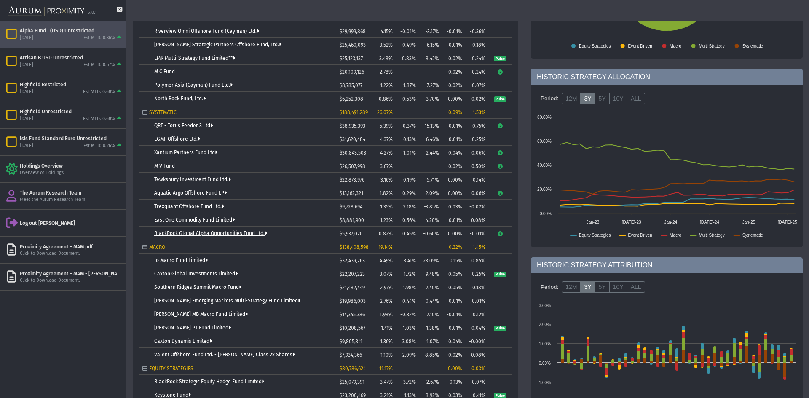
click at [217, 235] on link "BlackRock Global Alpha Opportunities Fund Ltd." at bounding box center [210, 233] width 113 height 6
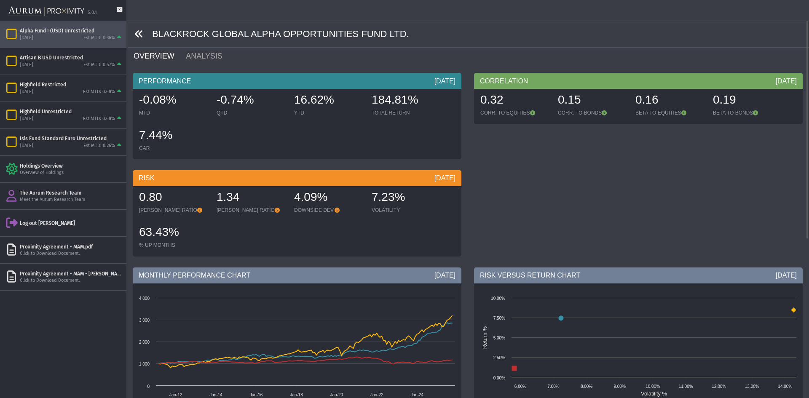
click at [140, 32] on icon at bounding box center [138, 33] width 9 height 9
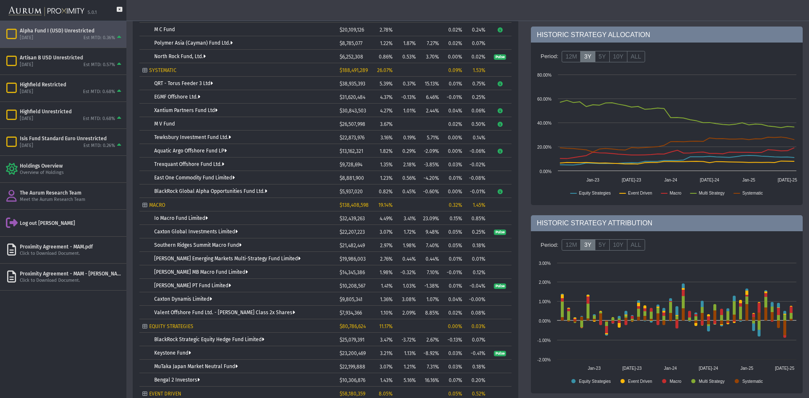
scroll to position [253, 0]
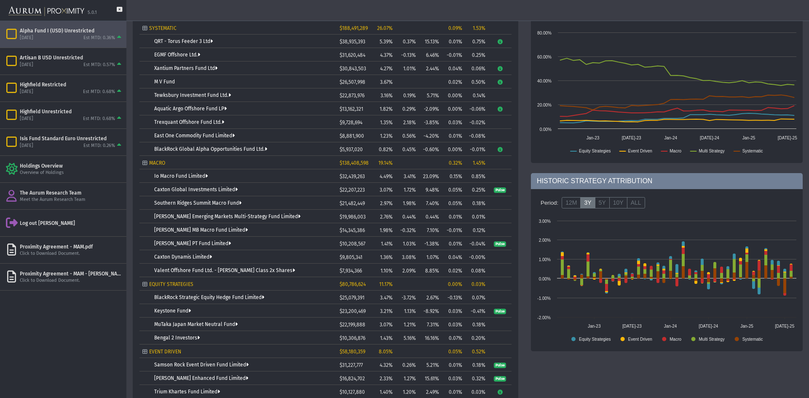
click at [195, 172] on td "Io Macro Fund Limited" at bounding box center [237, 175] width 197 height 13
click at [191, 177] on link "Io Macro Fund Limited" at bounding box center [180, 176] width 53 height 6
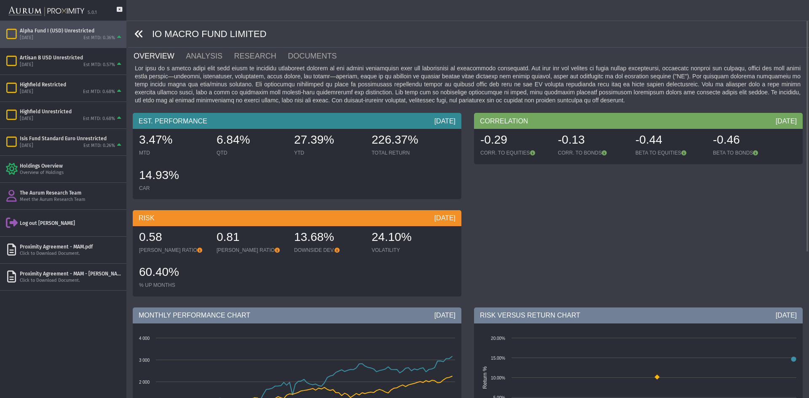
click at [139, 36] on icon at bounding box center [138, 33] width 9 height 9
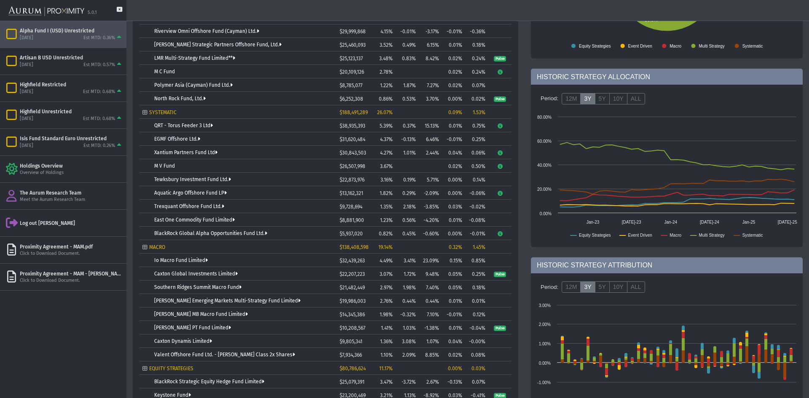
scroll to position [211, 0]
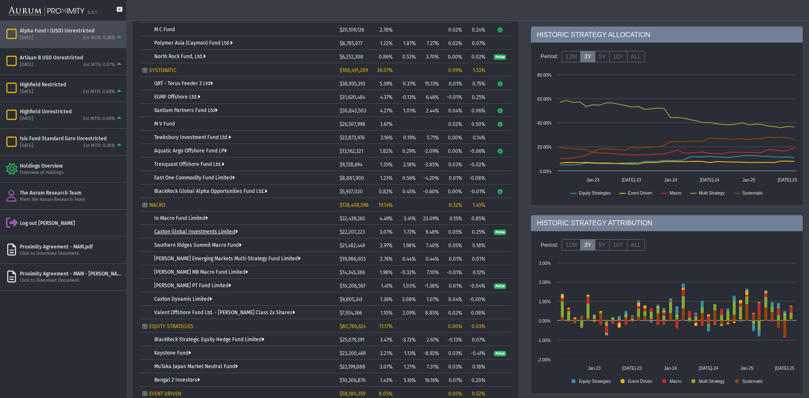
click at [206, 229] on link "Caxton Global Investments Limited" at bounding box center [195, 232] width 83 height 6
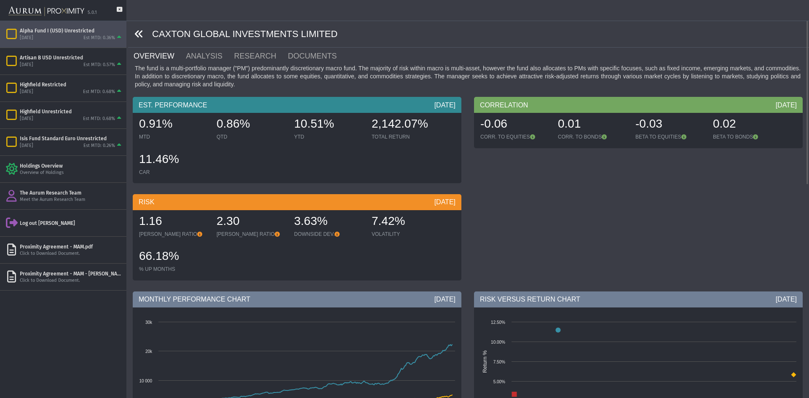
click at [141, 32] on icon at bounding box center [138, 33] width 9 height 9
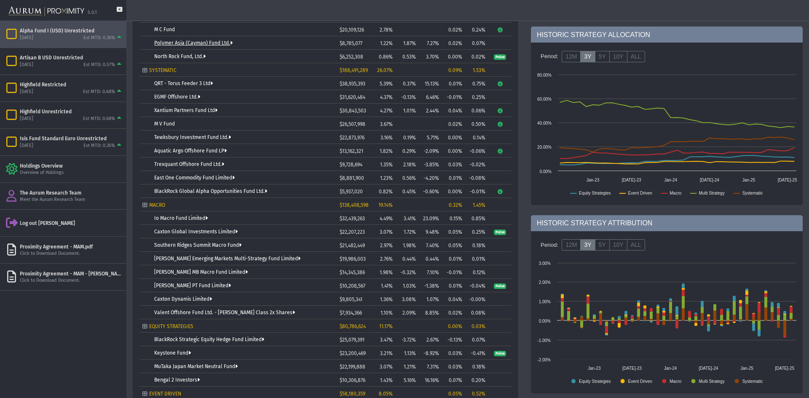
scroll to position [253, 0]
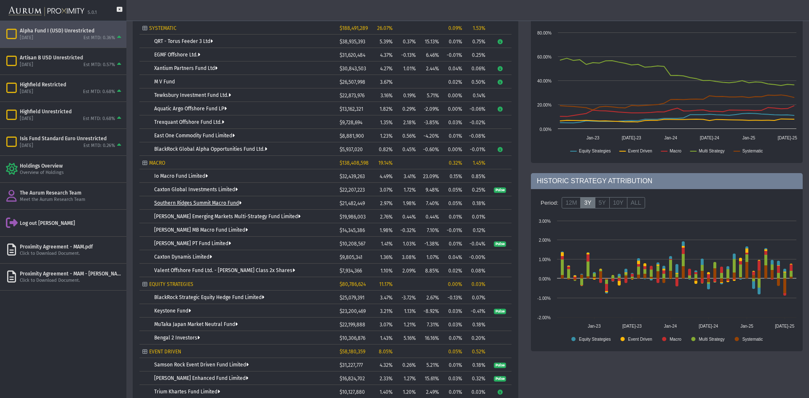
click at [216, 205] on link "Southern Ridges Summit Macro Fund" at bounding box center [197, 203] width 87 height 6
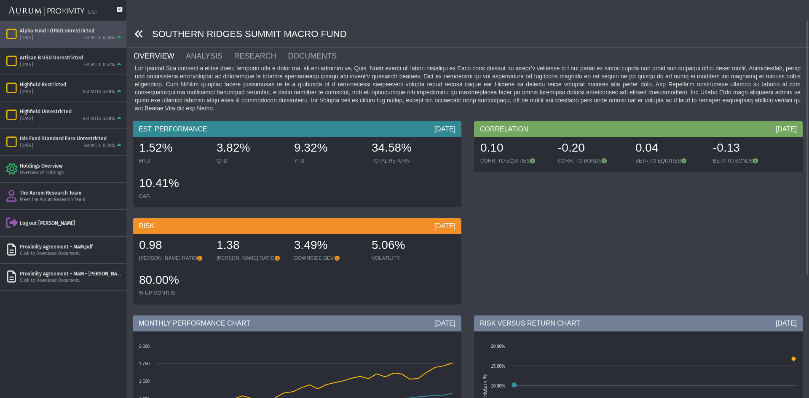
click at [141, 31] on icon at bounding box center [138, 33] width 9 height 9
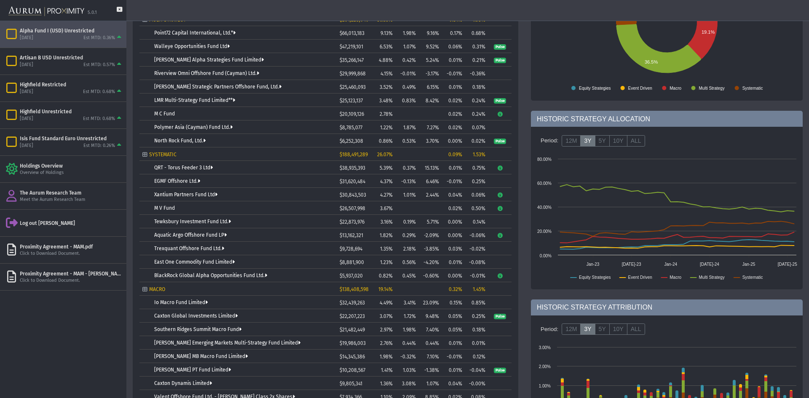
scroll to position [211, 0]
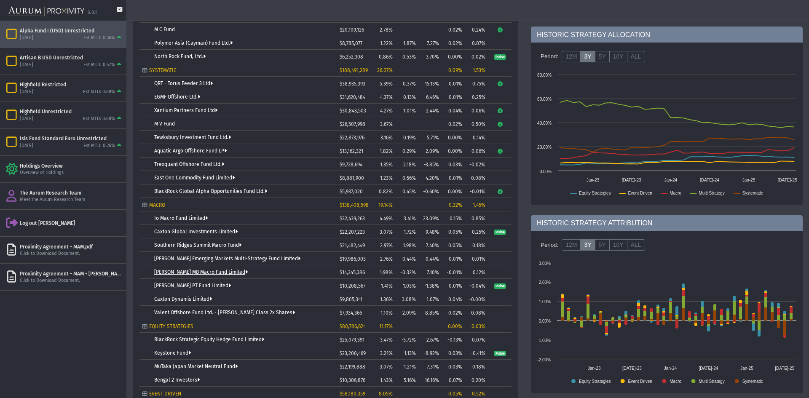
click at [209, 272] on link "[PERSON_NAME] MB Macro Fund Limited" at bounding box center [200, 272] width 93 height 6
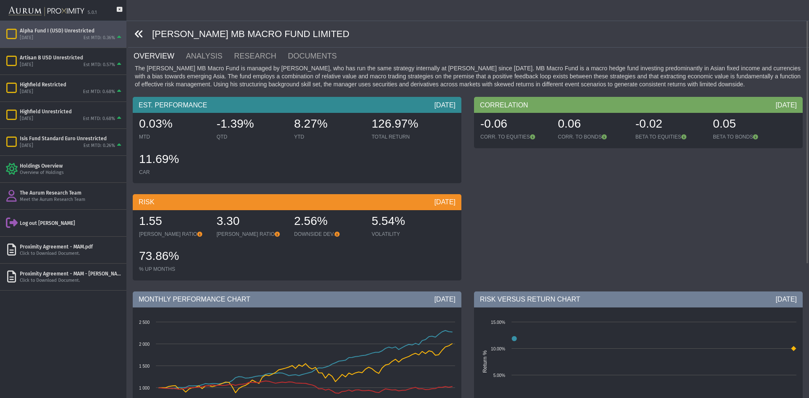
click at [135, 31] on icon at bounding box center [138, 33] width 9 height 9
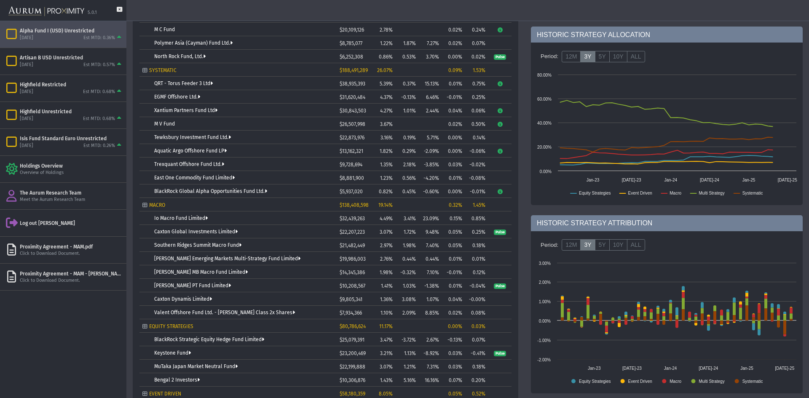
scroll to position [292, 0]
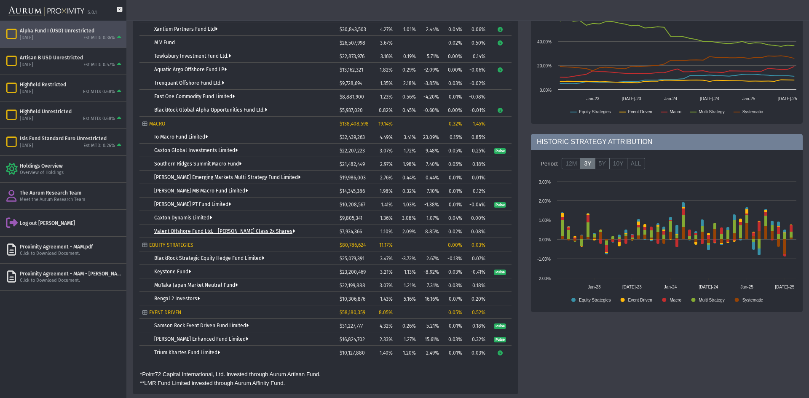
click at [198, 230] on link "Valent Offshore Fund Ltd. - [PERSON_NAME] Class 2x Shares" at bounding box center [224, 231] width 141 height 6
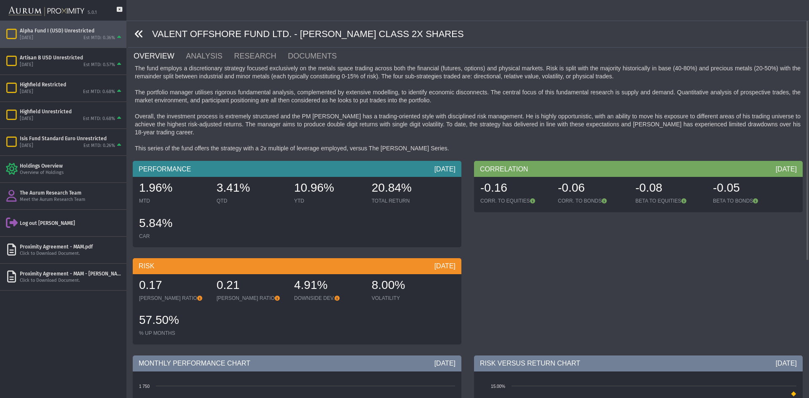
click at [142, 30] on icon at bounding box center [138, 33] width 9 height 9
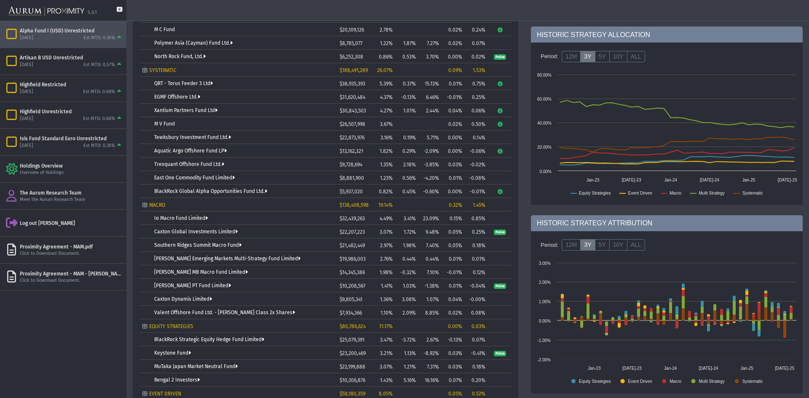
scroll to position [292, 0]
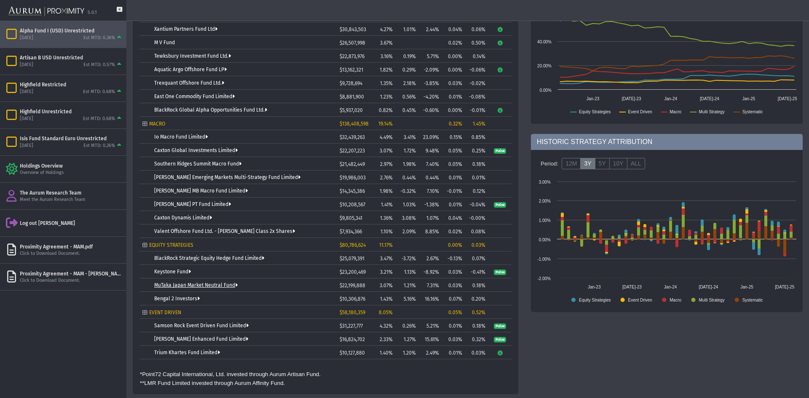
click at [205, 286] on link "MuTaka Japan Market Neutral Fund" at bounding box center [195, 285] width 83 height 6
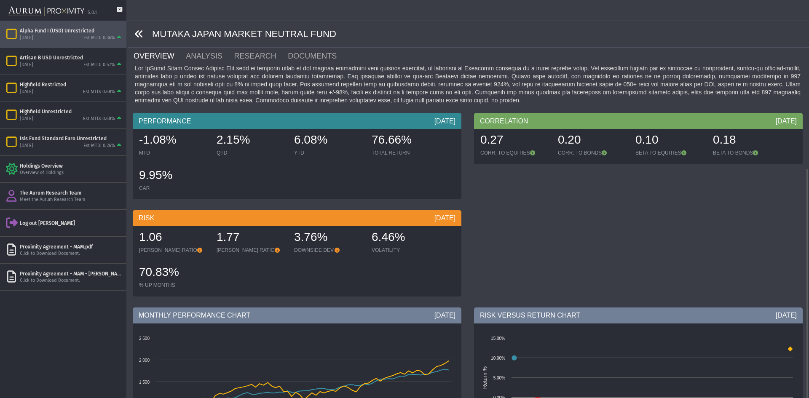
click at [140, 34] on icon at bounding box center [138, 33] width 9 height 9
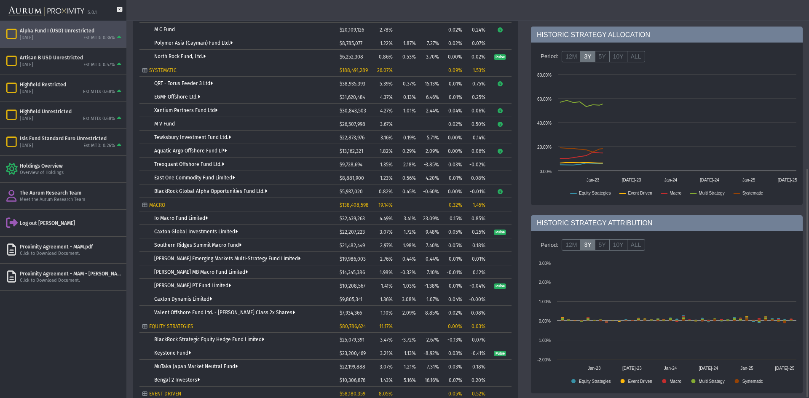
scroll to position [292, 0]
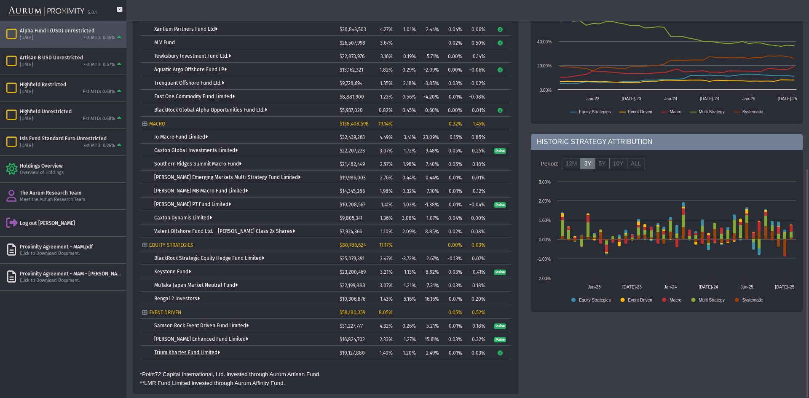
click at [195, 350] on link "Trium Khartes Fund Limited" at bounding box center [187, 353] width 66 height 6
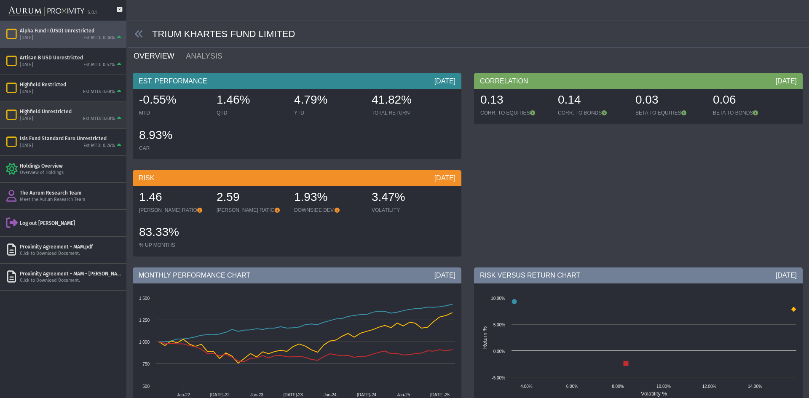
click at [88, 128] on div "Isis Fund Standard Euro Unrestricted [DATE] Est MTD: 0.26%" at bounding box center [63, 141] width 126 height 27
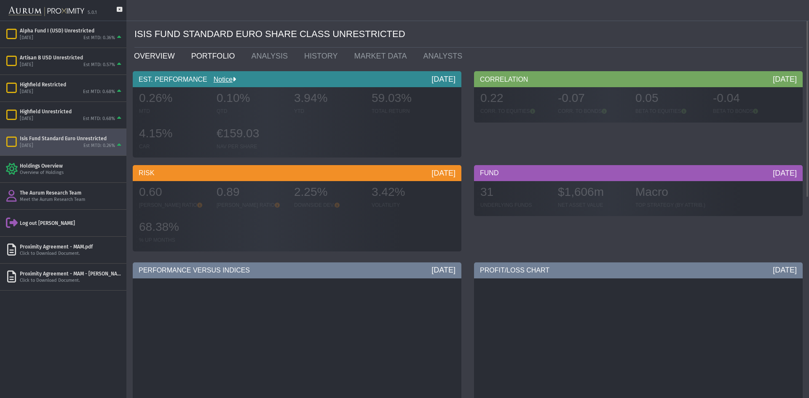
click at [196, 53] on link "PORTFOLIO" at bounding box center [215, 56] width 60 height 17
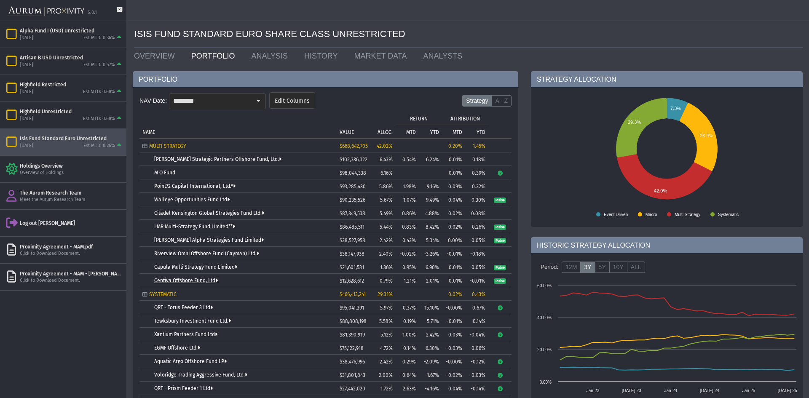
click at [204, 278] on link "Centiva Offshore Fund, Ltd" at bounding box center [186, 281] width 64 height 6
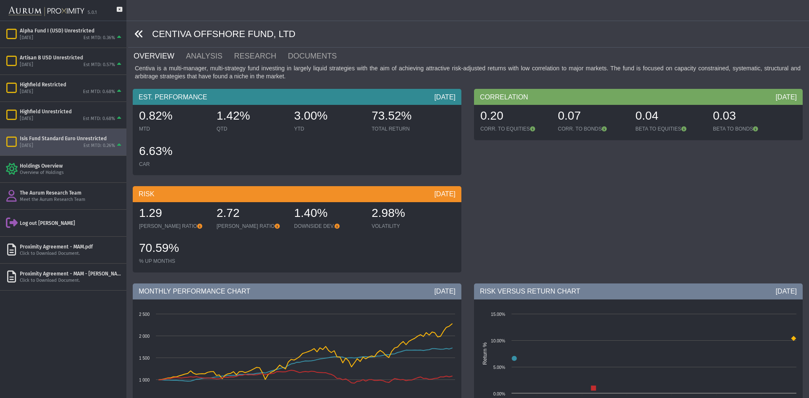
click at [137, 34] on icon at bounding box center [138, 33] width 9 height 9
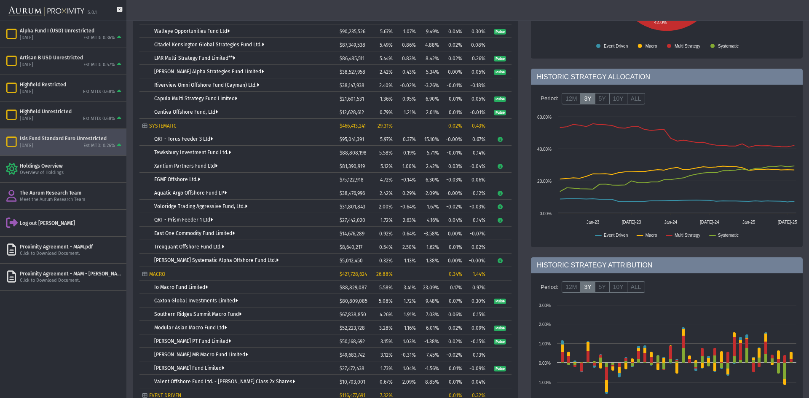
scroll to position [211, 0]
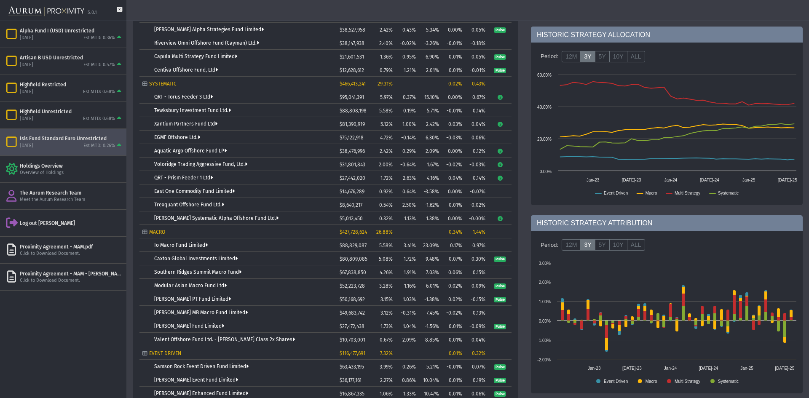
click at [204, 179] on link "QRT - Prism Feeder 1 Ltd" at bounding box center [183, 178] width 59 height 6
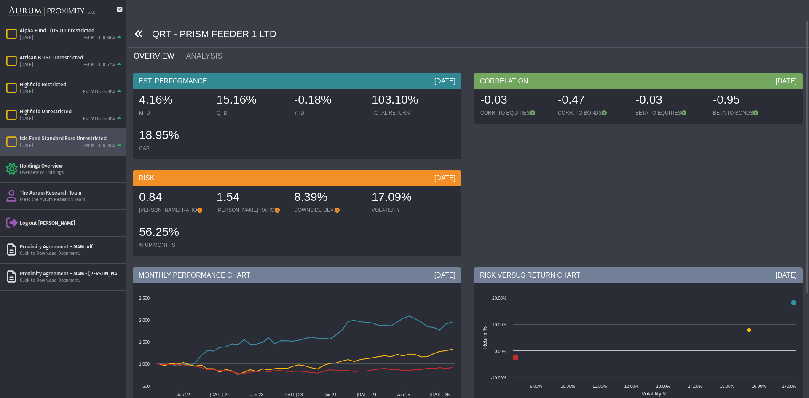
click at [139, 30] on icon at bounding box center [138, 33] width 9 height 9
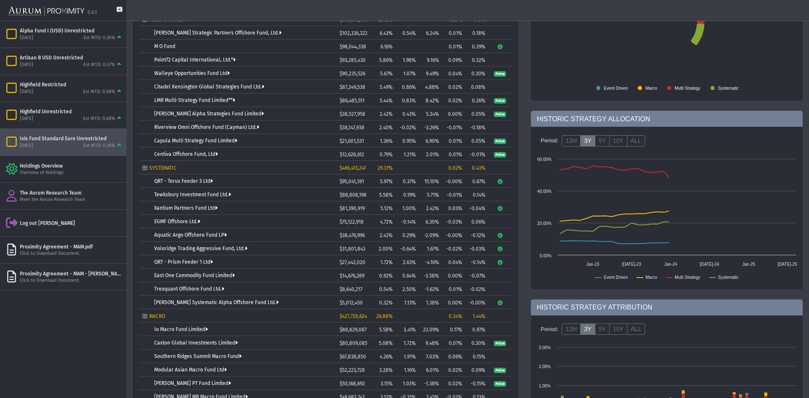
scroll to position [168, 0]
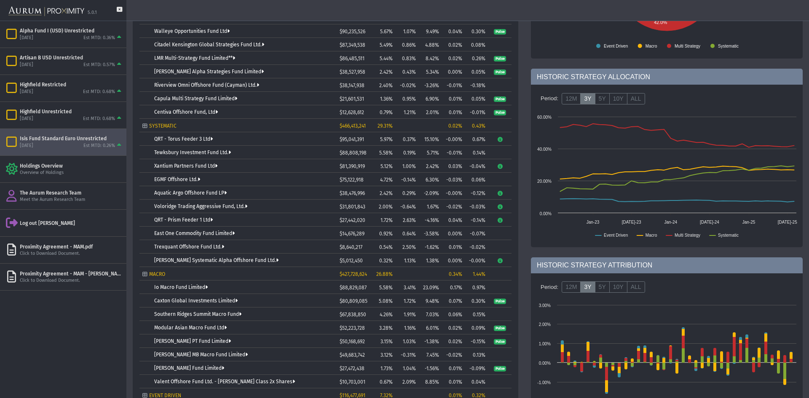
click at [240, 202] on td "Voloridge Trading Aggressive Fund, Ltd." at bounding box center [237, 206] width 197 height 13
click at [238, 203] on link "Voloridge Trading Aggressive Fund, Ltd." at bounding box center [200, 206] width 93 height 6
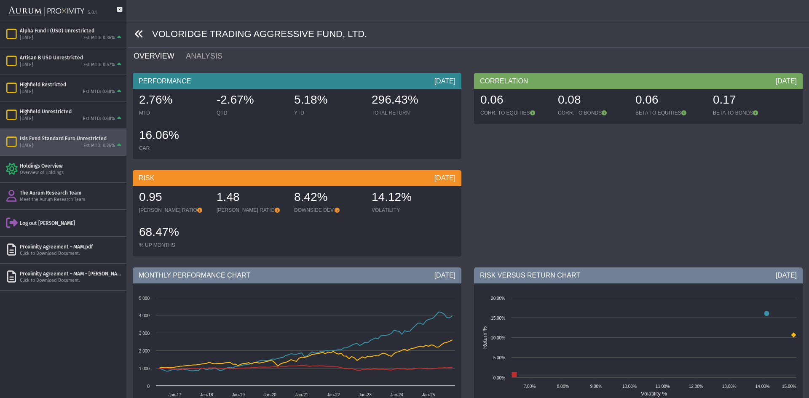
click at [139, 32] on icon at bounding box center [138, 33] width 9 height 9
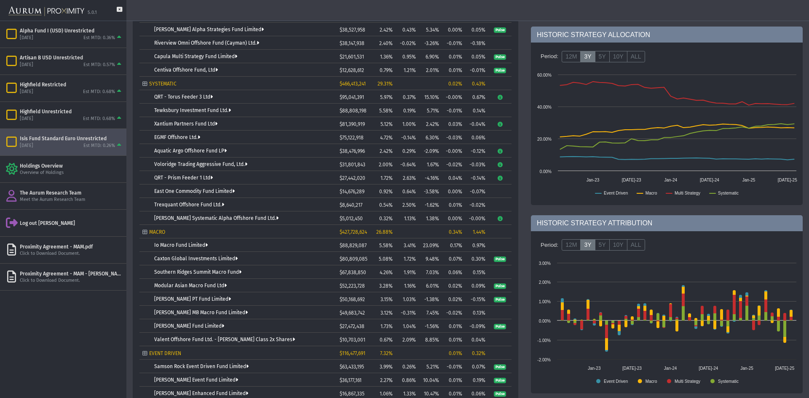
scroll to position [278, 0]
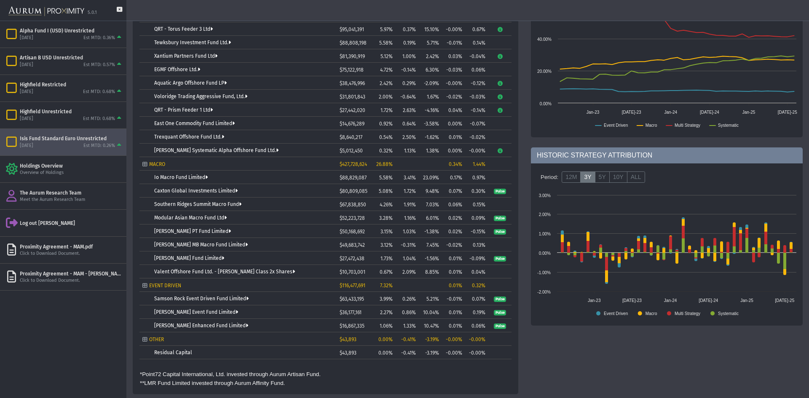
click at [202, 211] on td "Modular Asian Macro Fund Ltd" at bounding box center [237, 217] width 197 height 13
click at [200, 215] on link "Modular Asian Macro Fund Ltd" at bounding box center [190, 218] width 72 height 6
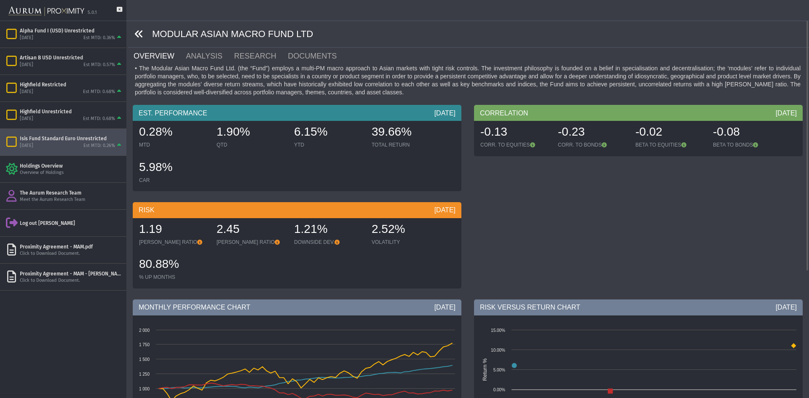
click at [142, 39] on link at bounding box center [138, 34] width 9 height 11
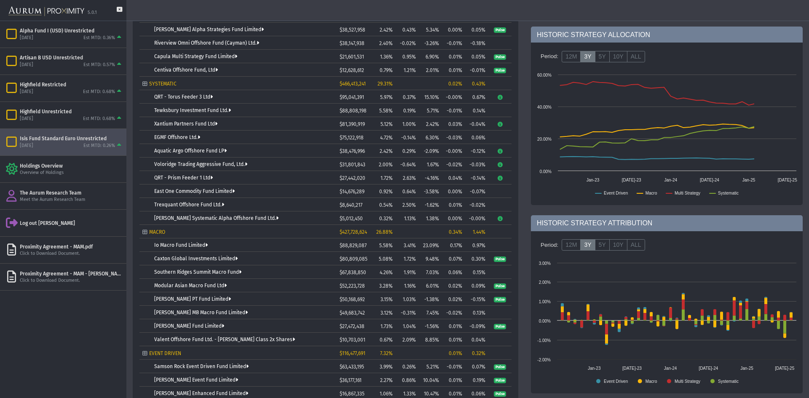
scroll to position [278, 0]
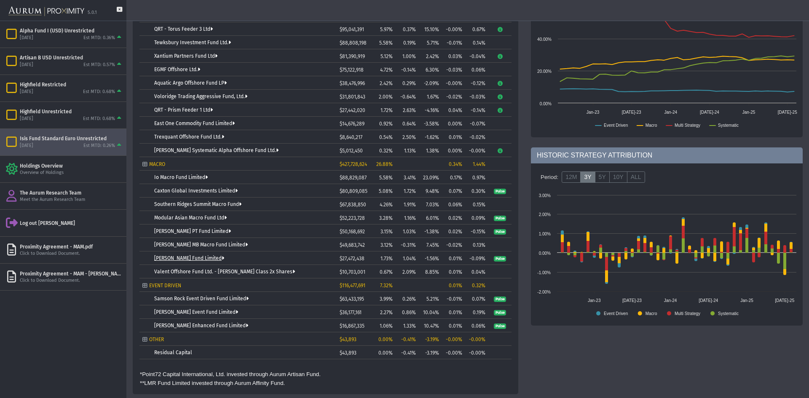
click at [209, 256] on link "[PERSON_NAME] Fund Limited" at bounding box center [189, 258] width 70 height 6
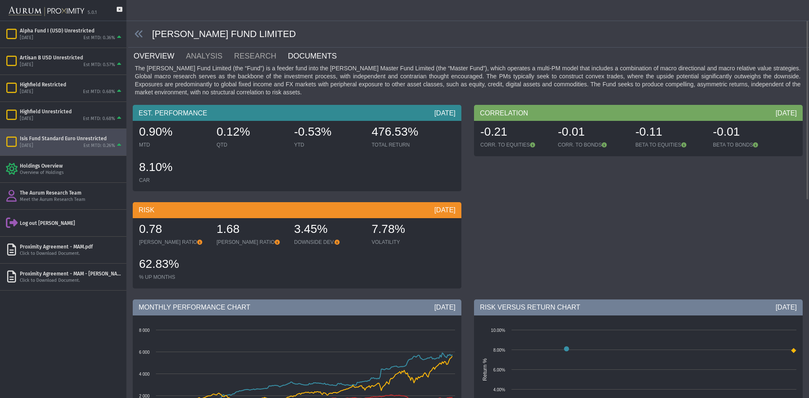
click at [313, 51] on link "DOCUMENTS" at bounding box center [317, 56] width 61 height 17
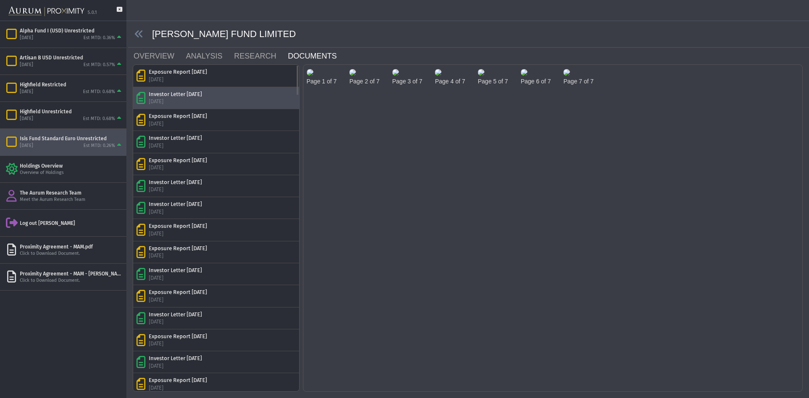
click at [229, 96] on div "Investor Letter [DATE] [DATE]" at bounding box center [215, 98] width 159 height 15
click at [356, 76] on img at bounding box center [352, 72] width 7 height 7
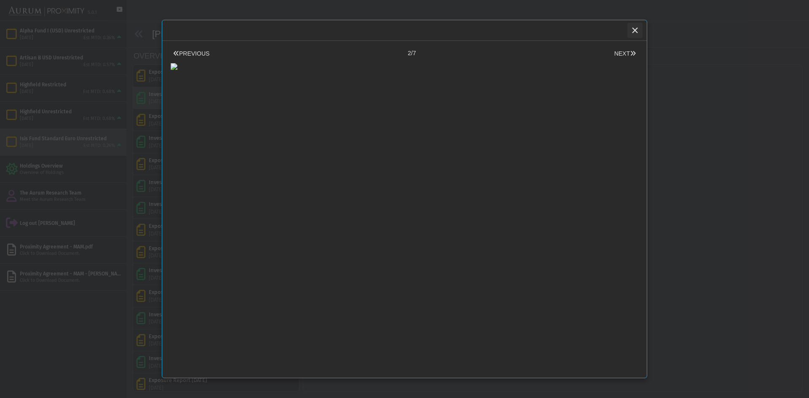
click at [634, 31] on icon "Close" at bounding box center [635, 31] width 8 height 8
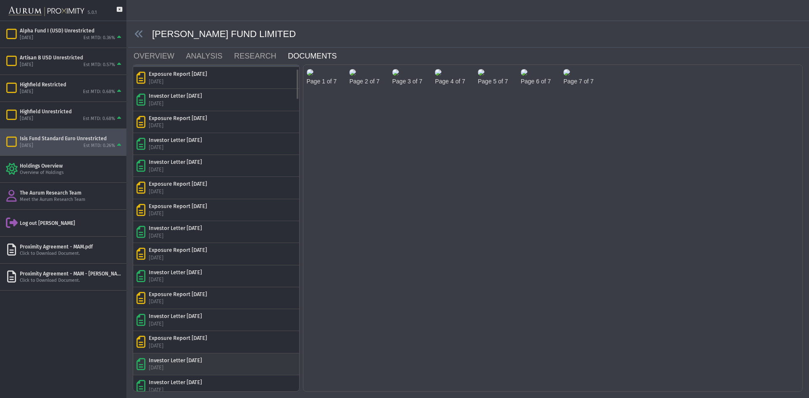
scroll to position [84, 0]
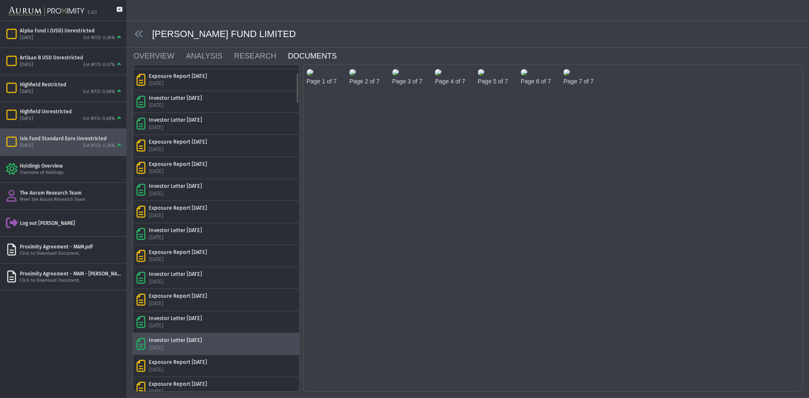
click at [212, 351] on div "Investor Letter [DATE] [DATE]" at bounding box center [215, 343] width 159 height 15
click at [356, 76] on img at bounding box center [352, 72] width 7 height 7
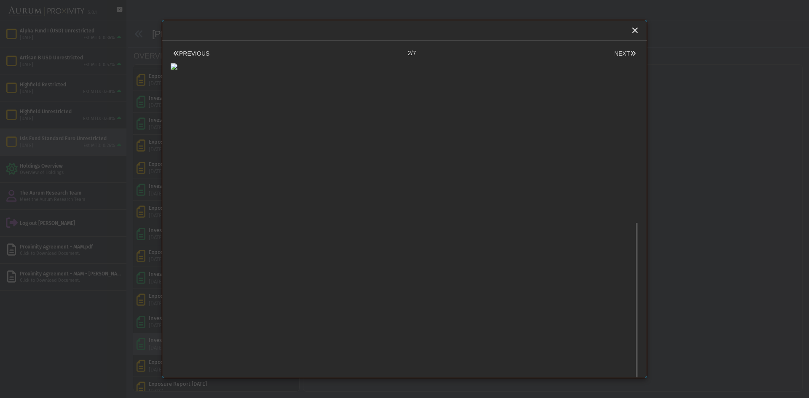
scroll to position [336, 0]
click at [635, 32] on icon "Close" at bounding box center [635, 31] width 8 height 8
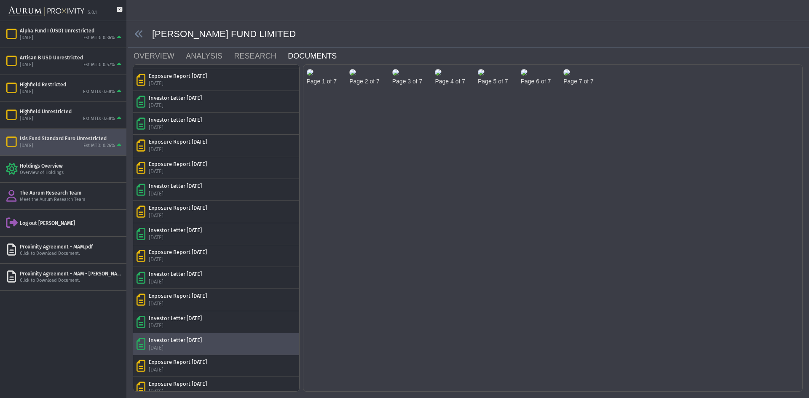
click at [356, 76] on img at bounding box center [352, 72] width 7 height 7
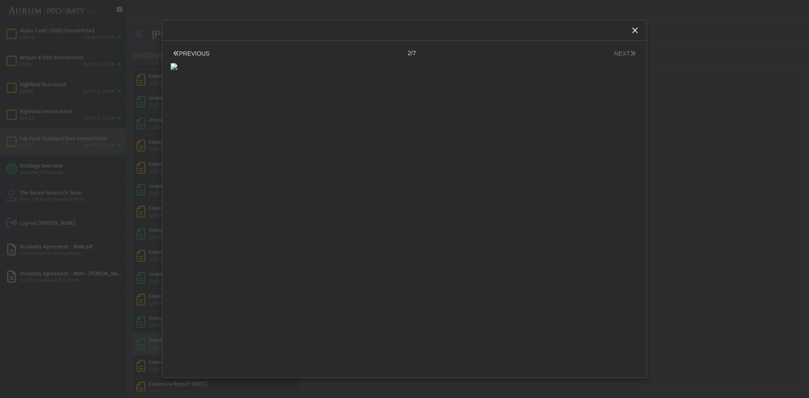
click at [619, 51] on button "NEXT" at bounding box center [624, 53] width 27 height 9
click at [633, 33] on icon "Close" at bounding box center [635, 31] width 8 height 8
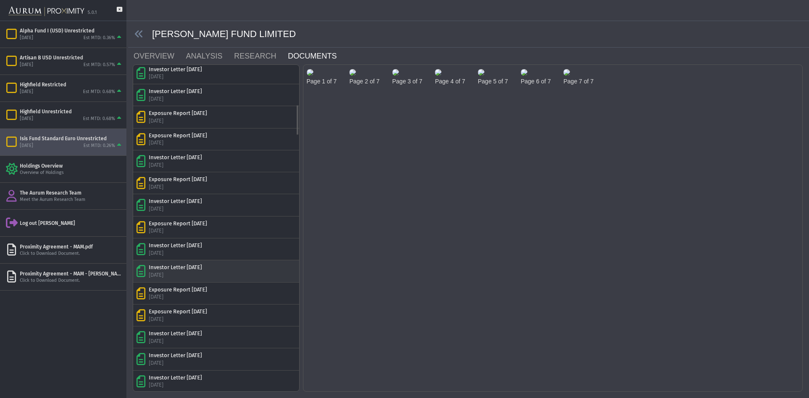
scroll to position [463, 0]
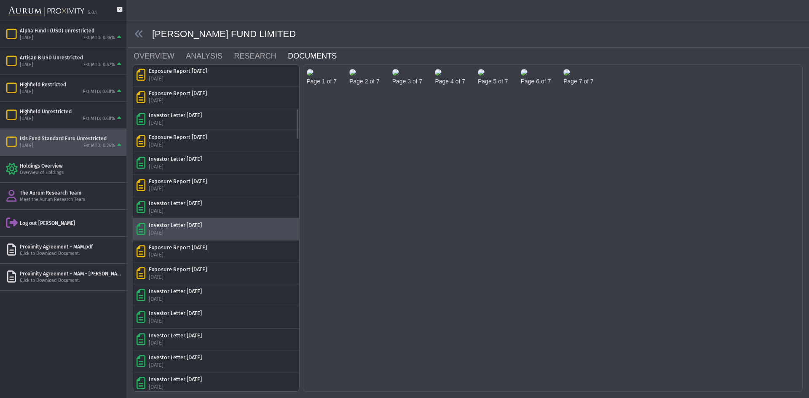
click at [216, 234] on div "Investor Letter [DATE] [DATE]" at bounding box center [215, 229] width 159 height 15
click at [356, 76] on img at bounding box center [352, 72] width 7 height 7
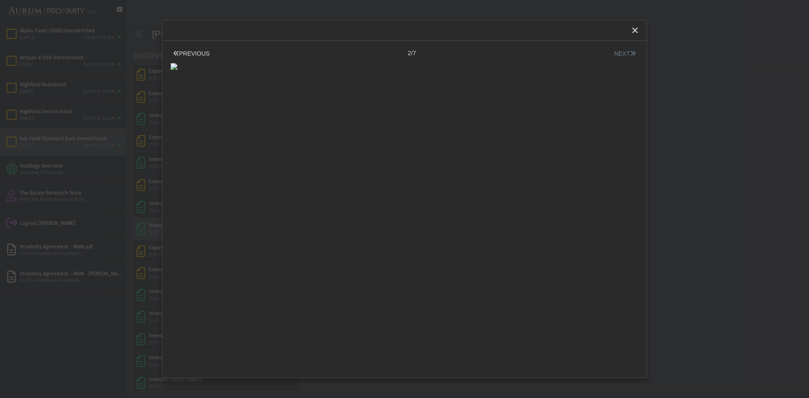
click at [621, 55] on button "NEXT" at bounding box center [624, 53] width 27 height 9
click at [638, 31] on icon "Close" at bounding box center [635, 31] width 8 height 8
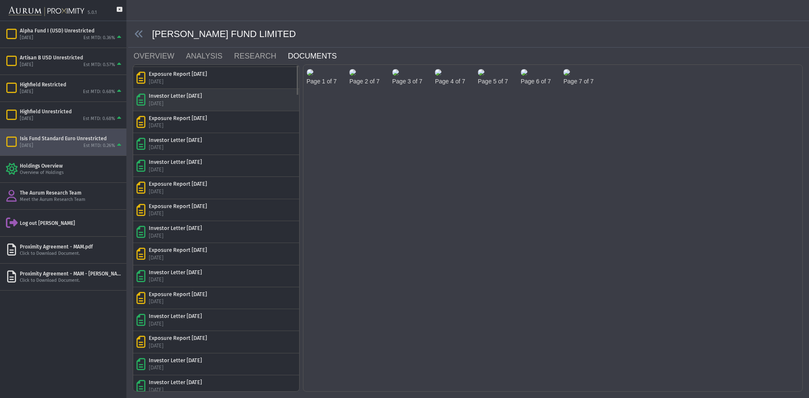
scroll to position [0, 0]
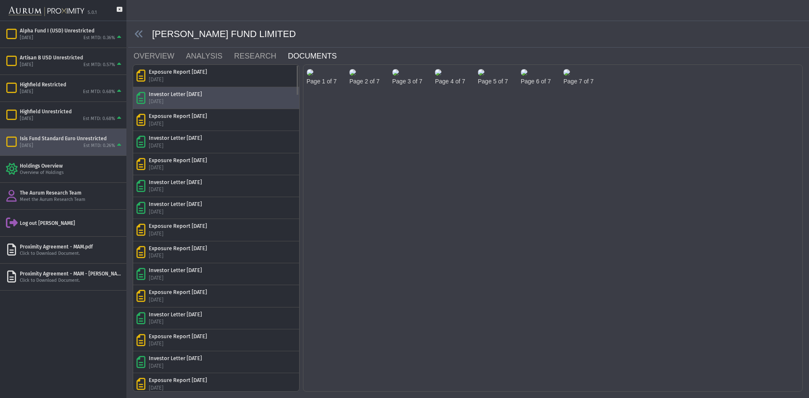
click at [194, 91] on div "Investor Letter [DATE]" at bounding box center [175, 95] width 53 height 8
click at [356, 76] on img at bounding box center [352, 72] width 7 height 7
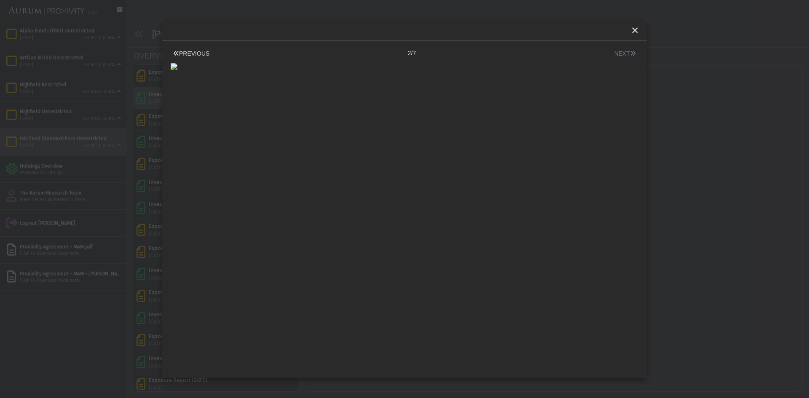
click at [617, 54] on button "NEXT" at bounding box center [624, 53] width 27 height 9
click at [638, 29] on icon "Close" at bounding box center [635, 31] width 8 height 8
